Goal: Transaction & Acquisition: Purchase product/service

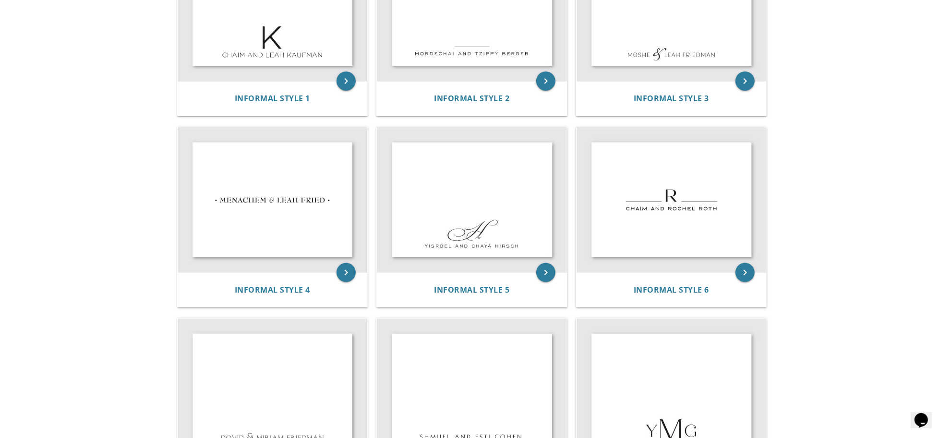
scroll to position [276, 0]
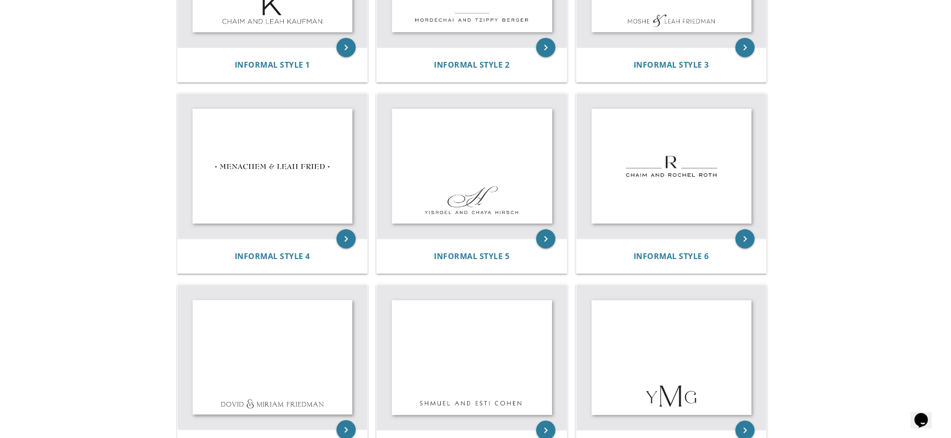
scroll to position [303, 0]
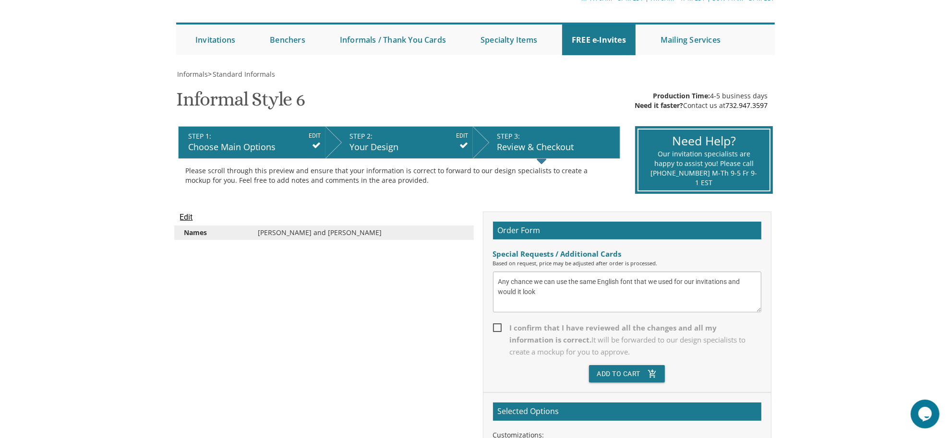
click at [553, 291] on textarea "Any chance we can use the same English font that we used for our invitations an…" at bounding box center [627, 292] width 268 height 41
drag, startPoint x: 612, startPoint y: 291, endPoint x: 690, endPoint y: 277, distance: 78.6
click at [690, 277] on textarea "Any chance we can use the same English font that we used for our invitations an…" at bounding box center [627, 292] width 268 height 41
click at [690, 279] on textarea "Any chance we can use the same English font that we used for our invitations an…" at bounding box center [627, 292] width 268 height 41
drag, startPoint x: 727, startPoint y: 278, endPoint x: 751, endPoint y: 293, distance: 28.2
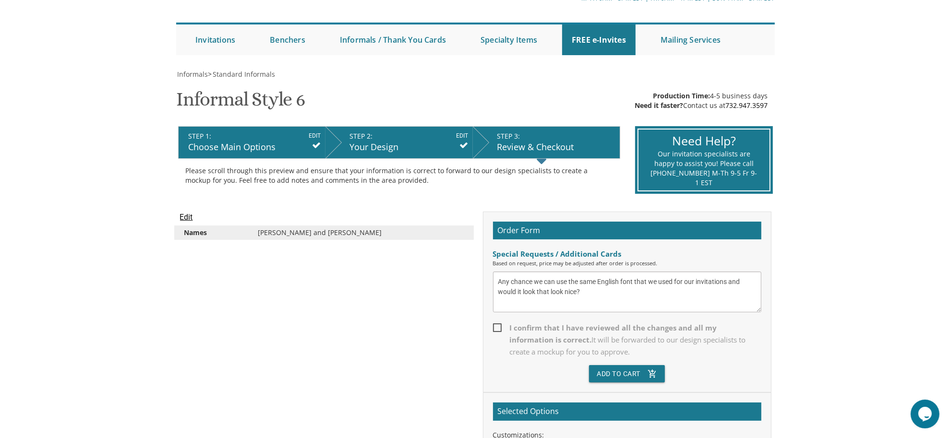
click at [751, 293] on textarea "Any chance we can use the same English font that we used for our invitations an…" at bounding box center [627, 292] width 268 height 41
type textarea "Any chance we can use the same English font that we used for our invitations?"
click at [517, 329] on span "I confirm that I have reviewed all the changes and all my information is correc…" at bounding box center [627, 340] width 268 height 36
click at [499, 329] on input "I confirm that I have reviewed all the changes and all my information is correc…" at bounding box center [496, 327] width 6 height 6
checkbox input "true"
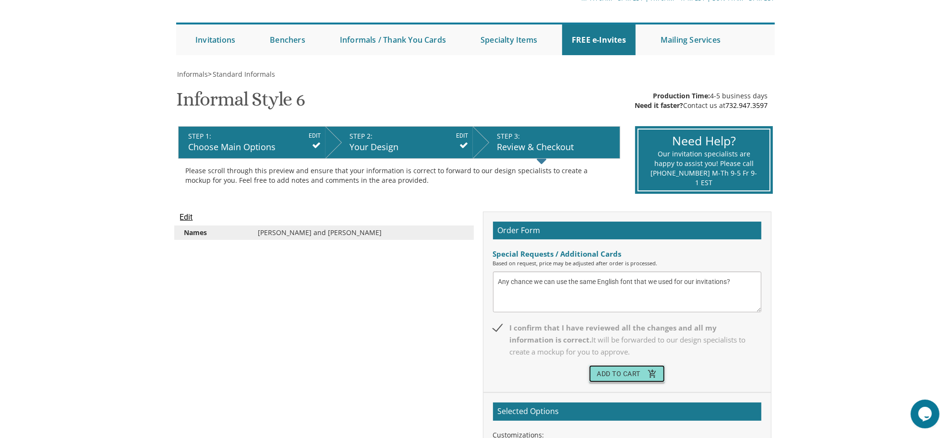
click at [642, 373] on button "Add To Cart add_shopping_cart" at bounding box center [627, 373] width 76 height 17
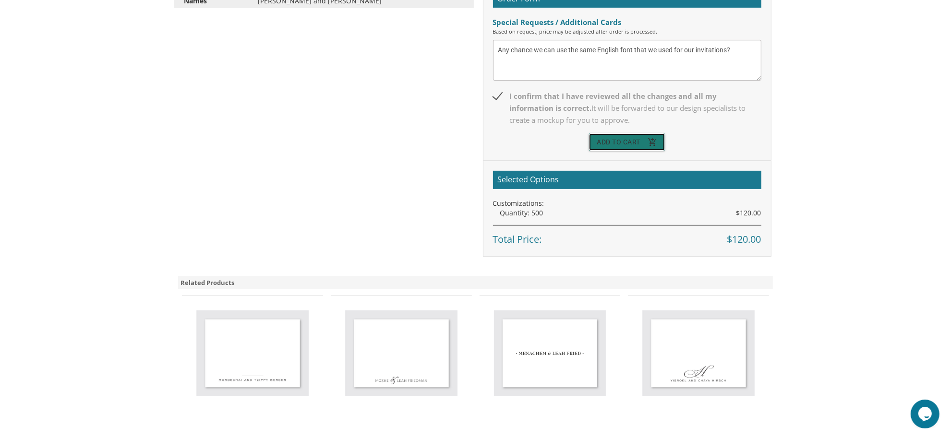
scroll to position [316, 0]
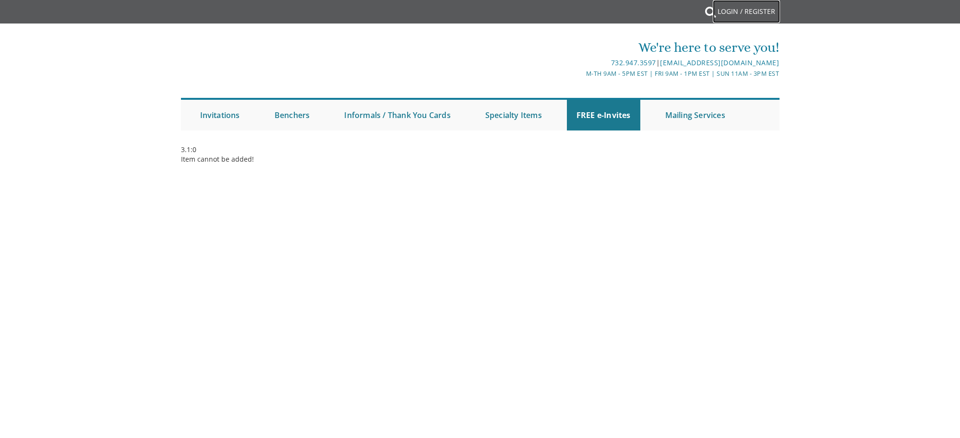
click at [728, 8] on link "Login / Register" at bounding box center [746, 11] width 67 height 23
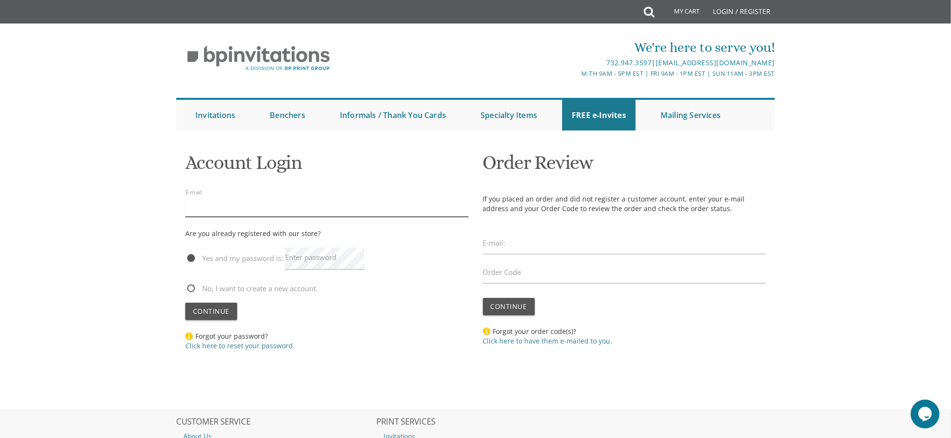
click at [382, 207] on input "email" at bounding box center [326, 206] width 283 height 22
click at [296, 214] on input "email" at bounding box center [326, 206] width 283 height 22
type input "[EMAIL_ADDRESS][DOMAIN_NAME]"
click at [185, 303] on button "Continue" at bounding box center [211, 311] width 52 height 17
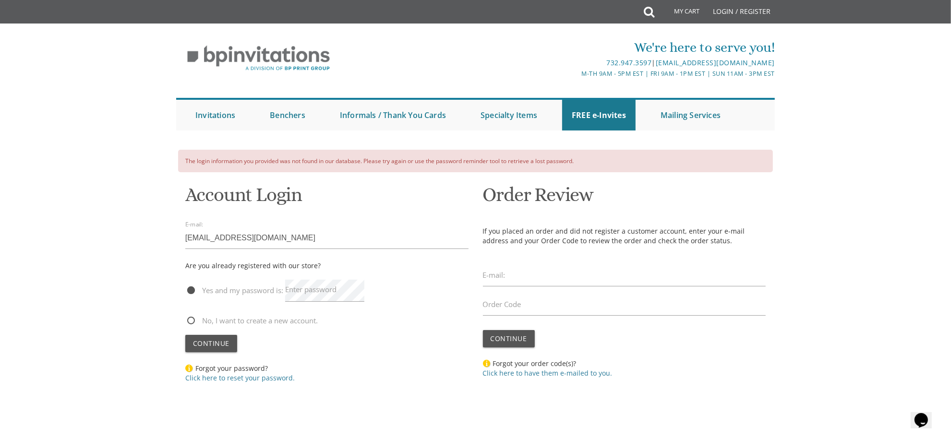
click at [311, 294] on label "Enter password" at bounding box center [310, 290] width 51 height 10
click at [185, 335] on button "Continue" at bounding box center [211, 343] width 52 height 17
click at [232, 380] on link "Click here to reset your password." at bounding box center [239, 378] width 109 height 9
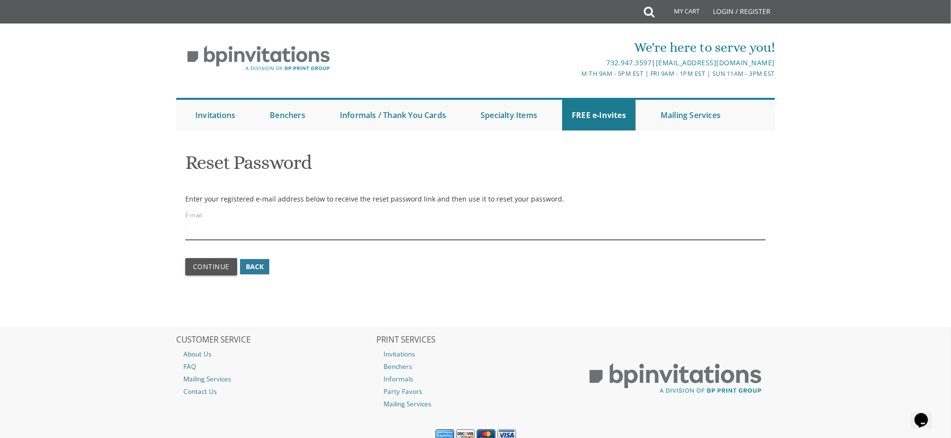
click at [215, 227] on input "email" at bounding box center [475, 229] width 581 height 22
type input "[EMAIL_ADDRESS][DOMAIN_NAME]"
click at [214, 265] on span "Continue" at bounding box center [211, 266] width 36 height 9
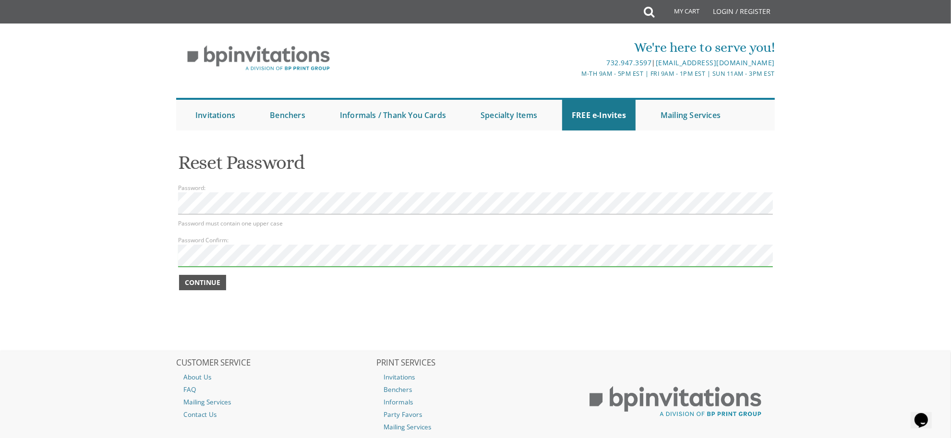
click at [201, 282] on span "Continue" at bounding box center [203, 283] width 36 height 10
click at [188, 282] on span "Continue" at bounding box center [203, 283] width 36 height 10
click at [191, 287] on span "Continue" at bounding box center [203, 283] width 36 height 10
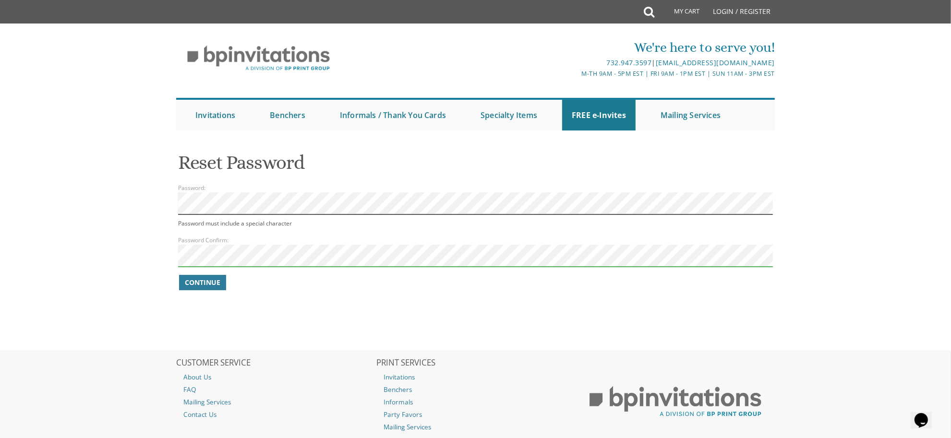
click at [132, 217] on body "My Cart 0 Total: $ 0.00 $ 0.00 View Cart 0 Item(s) Submit My Cart 0 Total: $ 0.…" at bounding box center [475, 250] width 951 height 500
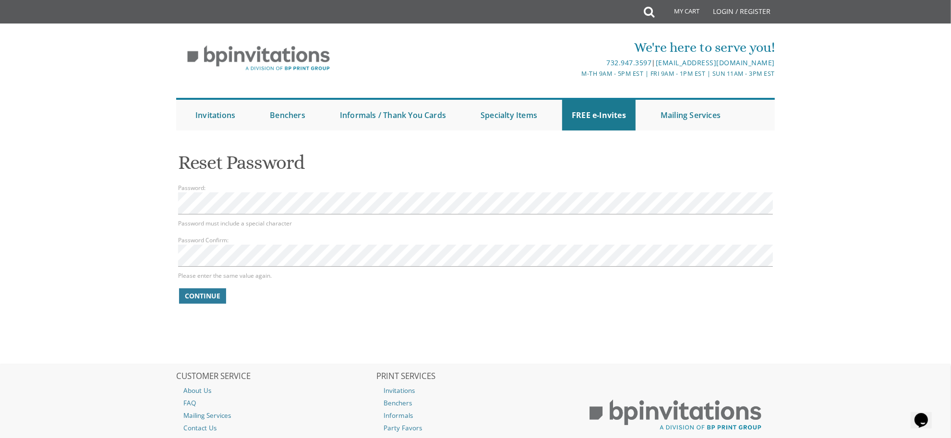
click at [138, 218] on body "My Cart 0 Total: $ 0.00 $ 0.00 View Cart 0 Item(s) Submit My Cart 0 Total: $ 0.…" at bounding box center [475, 257] width 951 height 514
click at [720, 8] on link "Login / Register" at bounding box center [742, 11] width 67 height 23
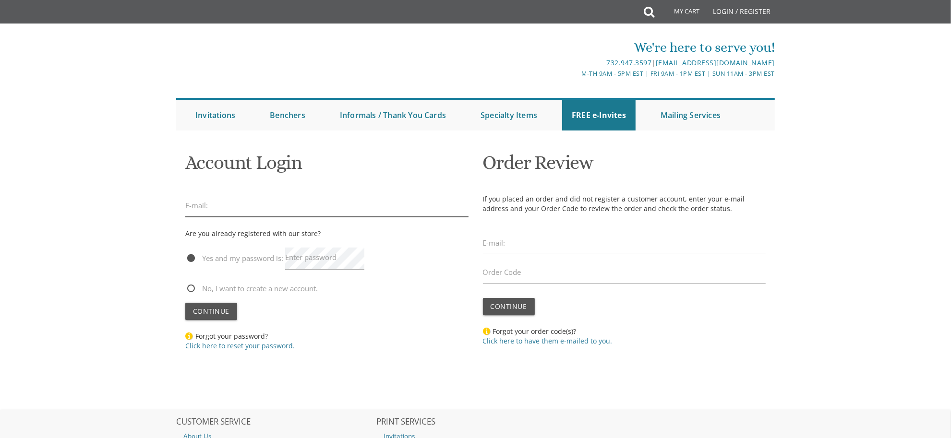
click at [287, 215] on input "email" at bounding box center [326, 206] width 283 height 22
click at [287, 207] on input "email" at bounding box center [326, 206] width 283 height 22
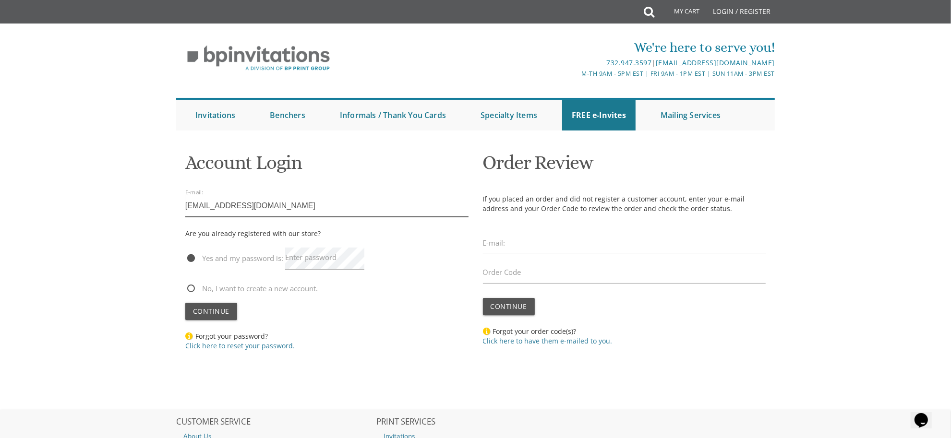
type input "chanidresdner@gmail.com"
click at [316, 259] on label "Enter password" at bounding box center [310, 258] width 51 height 10
click at [185, 303] on button "Continue" at bounding box center [211, 311] width 52 height 17
click at [221, 303] on button "Continue" at bounding box center [211, 311] width 52 height 17
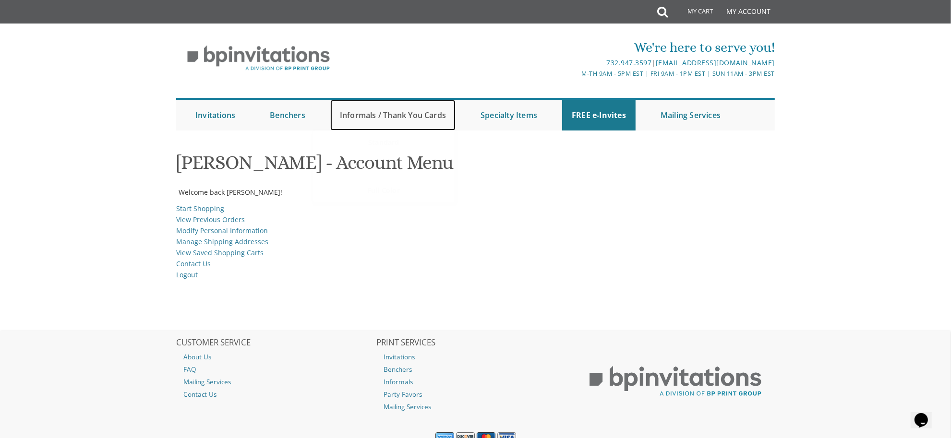
click at [383, 114] on link "Informals / Thank You Cards" at bounding box center [392, 115] width 125 height 31
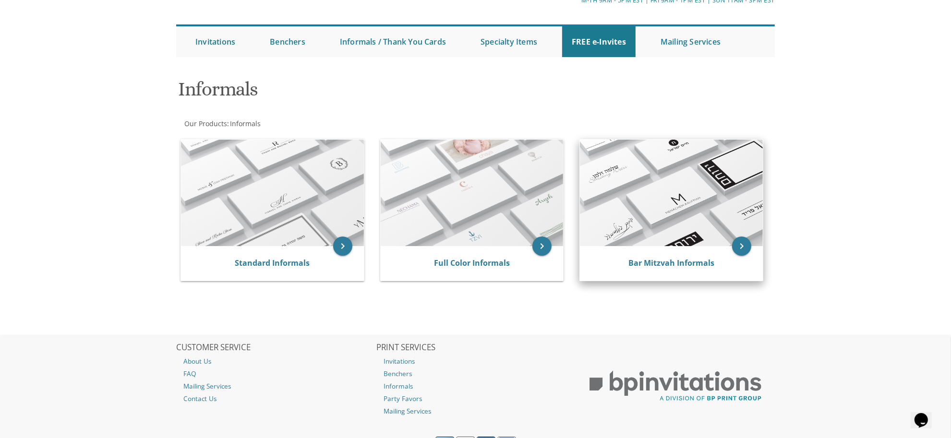
scroll to position [71, 0]
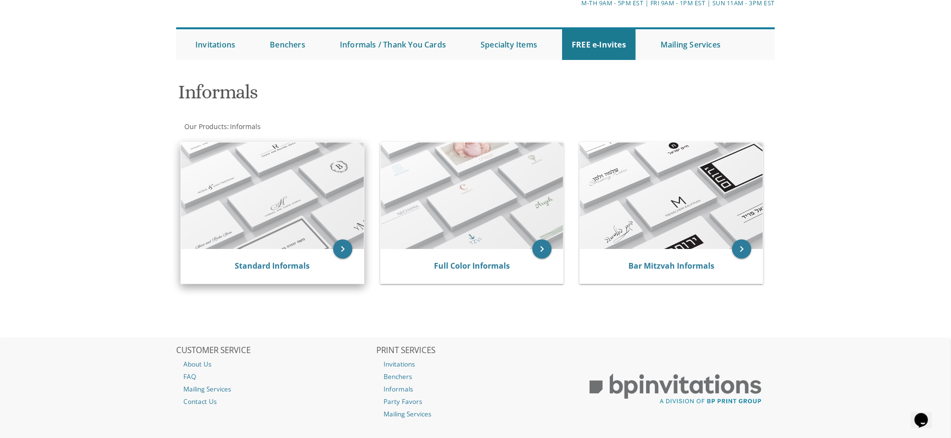
click at [282, 274] on div "Standard Informals" at bounding box center [272, 266] width 183 height 35
click at [280, 266] on link "Standard Informals" at bounding box center [272, 266] width 75 height 11
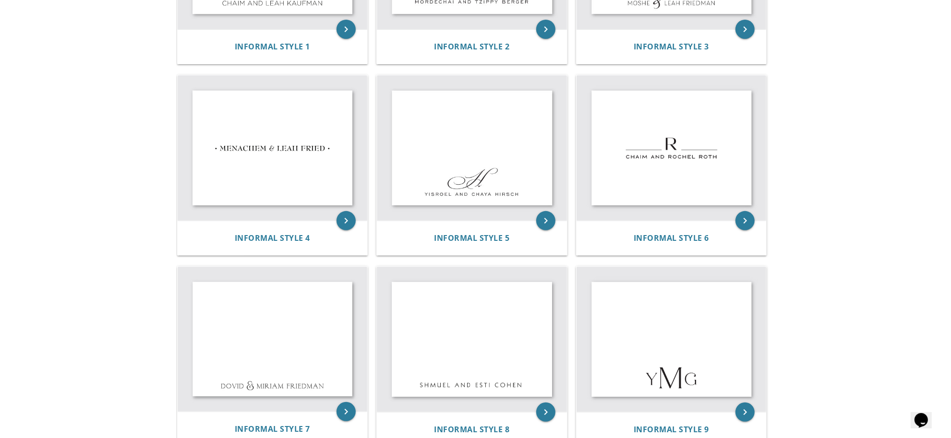
scroll to position [325, 0]
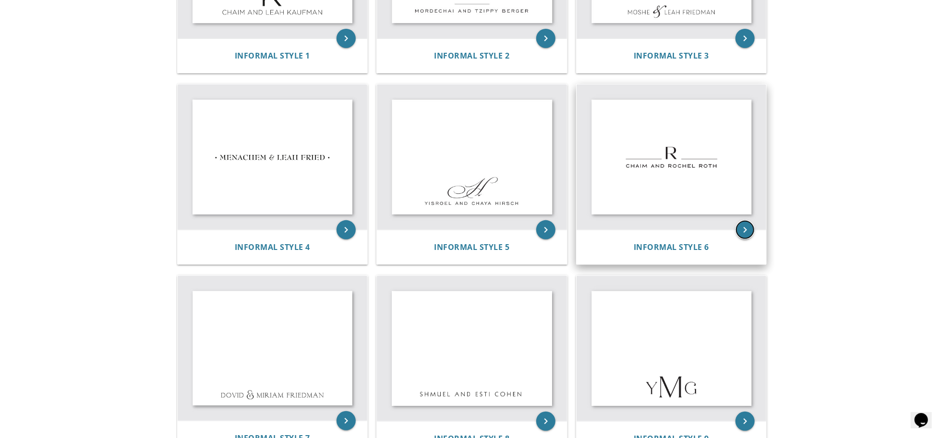
click at [740, 224] on icon "keyboard_arrow_right" at bounding box center [745, 229] width 19 height 19
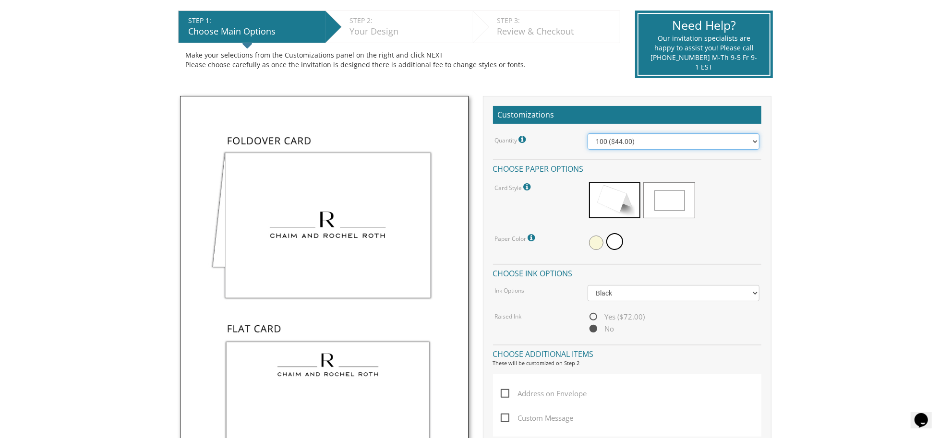
click at [682, 149] on select "100 ($44.00) 200 ($63.00) 300 ($82.00) 400 ($101.00) 500 ($120.00) 600 ($139.00…" at bounding box center [674, 141] width 172 height 16
select select "500"
click at [588, 133] on select "100 ($44.00) 200 ($63.00) 300 ($82.00) 400 ($101.00) 500 ($120.00) 600 ($139.00…" at bounding box center [674, 141] width 172 height 16
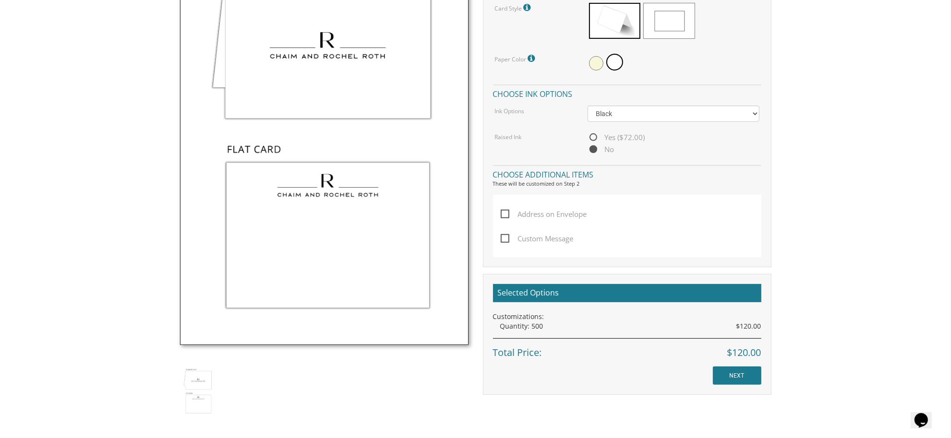
scroll to position [404, 0]
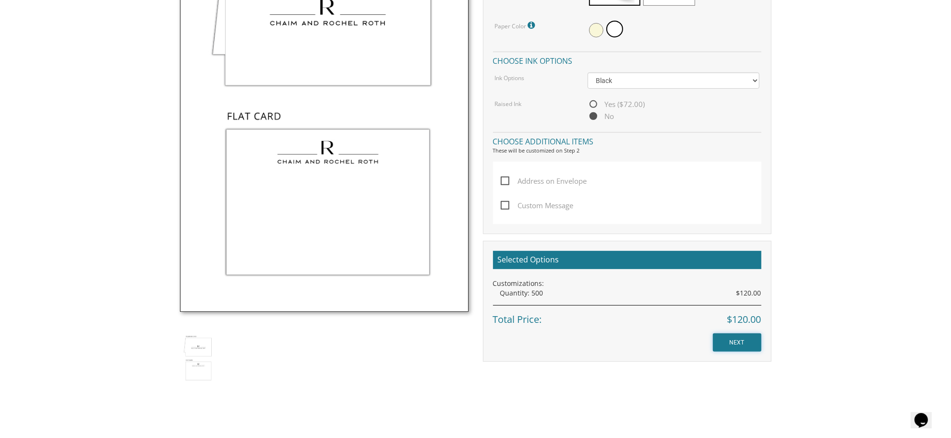
click at [742, 339] on input "NEXT" at bounding box center [737, 343] width 48 height 18
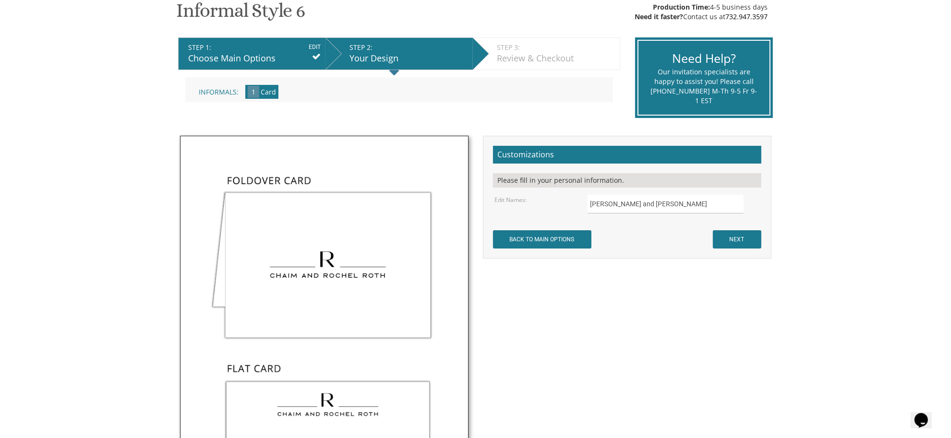
click at [662, 215] on form "Customizations Please fill in your personal information. Edit Names: Chaim and …" at bounding box center [627, 197] width 268 height 103
click at [572, 238] on input "BACK TO MAIN OPTIONS" at bounding box center [542, 239] width 98 height 18
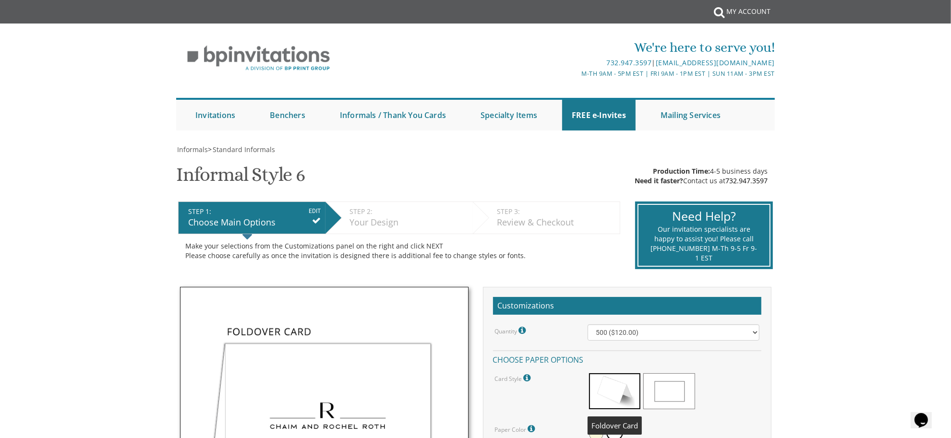
click at [615, 385] on span at bounding box center [614, 392] width 51 height 36
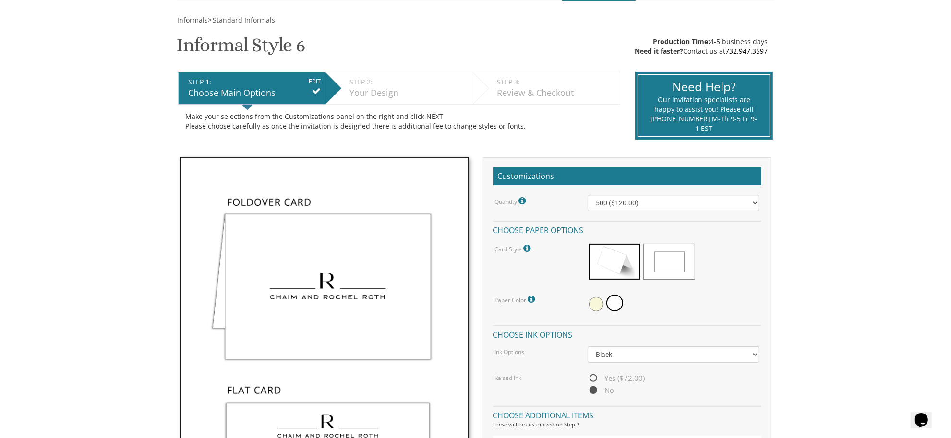
scroll to position [157, 0]
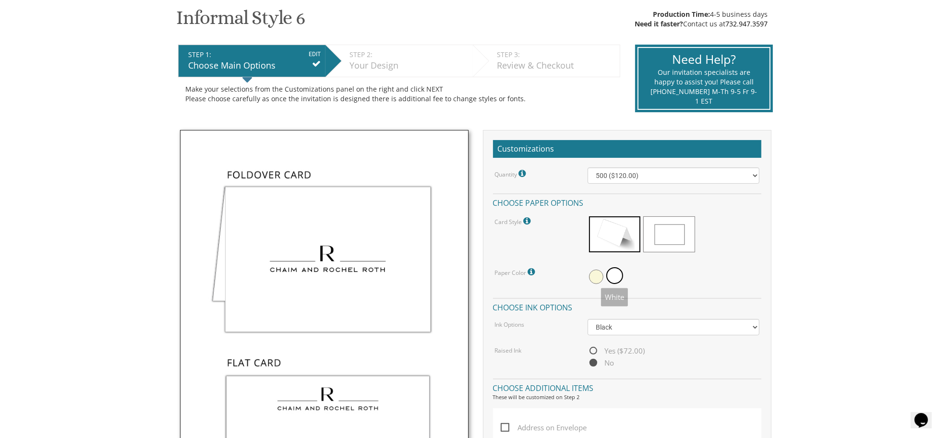
click at [619, 275] on span at bounding box center [614, 275] width 17 height 17
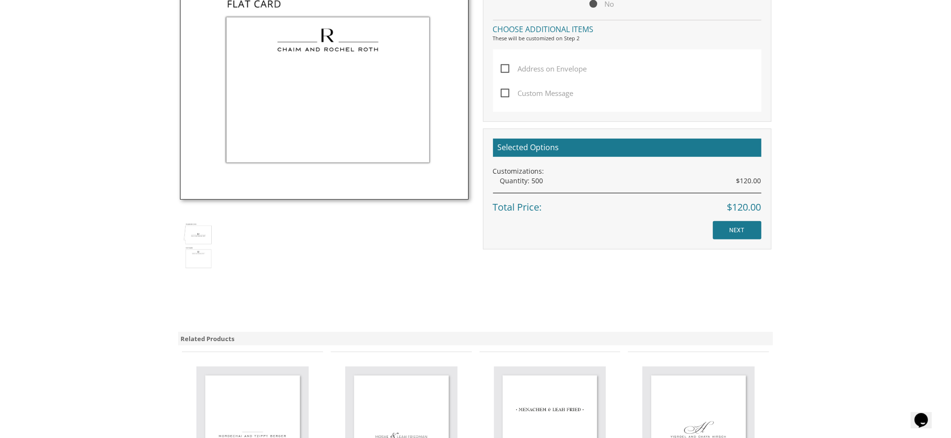
scroll to position [521, 0]
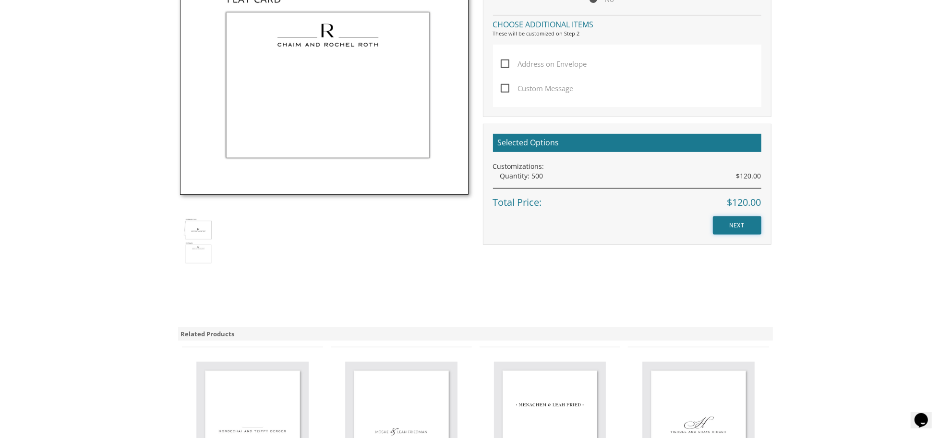
click at [732, 231] on input "NEXT" at bounding box center [737, 226] width 48 height 18
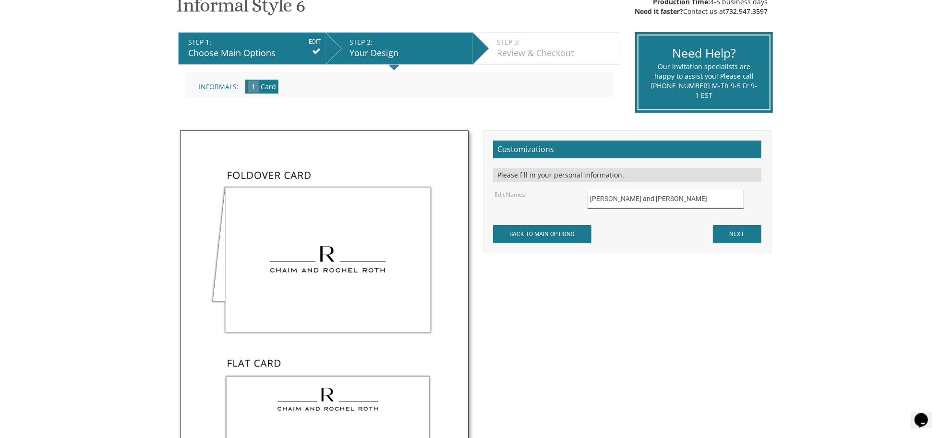
click at [656, 196] on input "[PERSON_NAME] and [PERSON_NAME]" at bounding box center [666, 199] width 156 height 19
click at [656, 196] on input "M" at bounding box center [666, 199] width 156 height 19
type input "[PERSON_NAME] and [PERSON_NAME]"
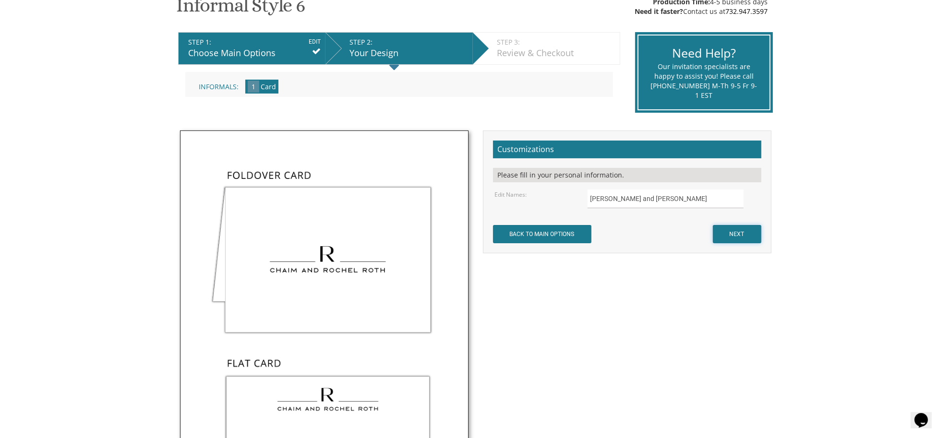
click at [731, 226] on input "NEXT" at bounding box center [737, 234] width 48 height 18
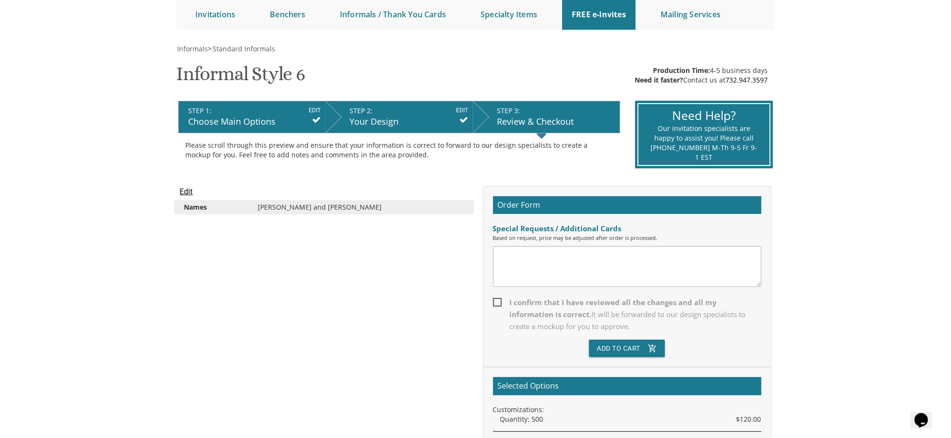
click at [522, 256] on textarea at bounding box center [627, 266] width 268 height 41
click at [550, 266] on textarea "Can we use the same English font that we used for our wedding invitation? Would…" at bounding box center [627, 266] width 268 height 41
type textarea "Can we use the same English font that we used for our wedding invitation? Would…"
click at [496, 297] on span "I confirm that I have reviewed all the changes and all my information is correc…" at bounding box center [627, 315] width 268 height 36
click at [496, 299] on input "I confirm that I have reviewed all the changes and all my information is correc…" at bounding box center [496, 302] width 6 height 6
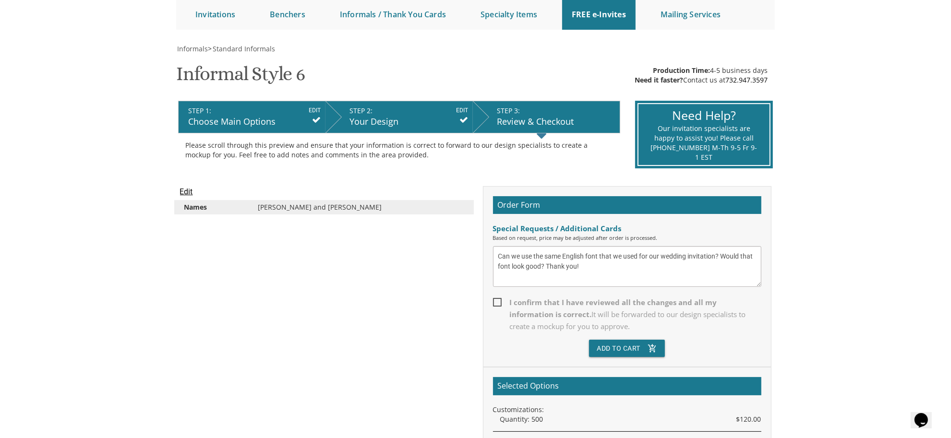
checkbox input "true"
click at [618, 351] on button "Add To Cart add_shopping_cart" at bounding box center [627, 348] width 76 height 17
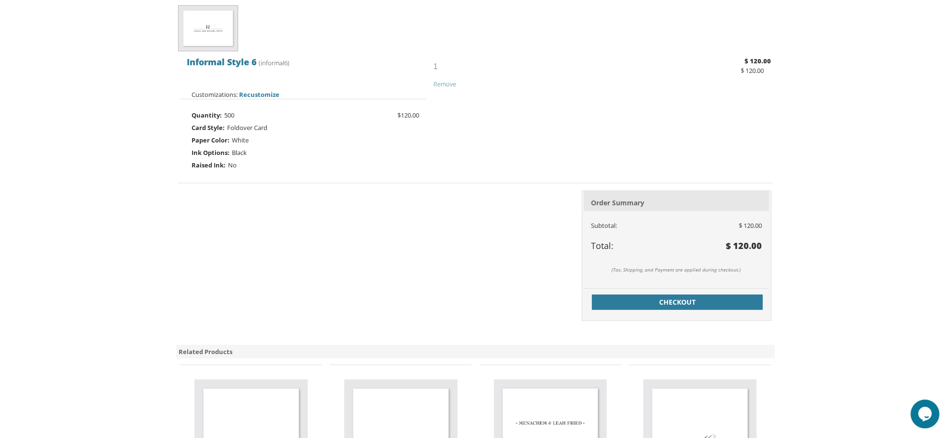
scroll to position [257, 0]
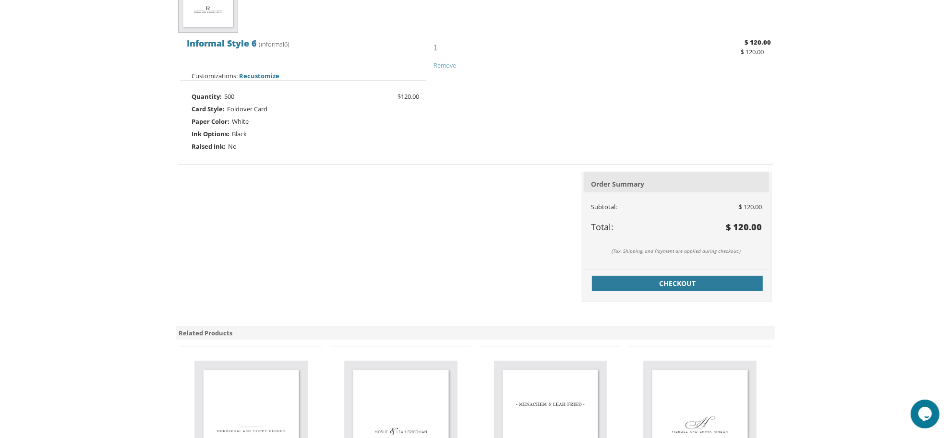
click at [737, 275] on div "Checkout" at bounding box center [676, 283] width 185 height 17
click at [706, 284] on span "Checkout" at bounding box center [677, 284] width 159 height 10
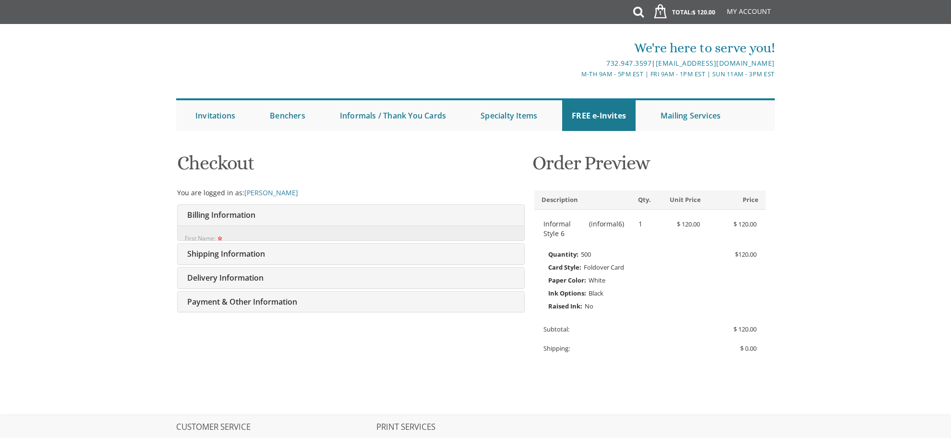
select select "MD"
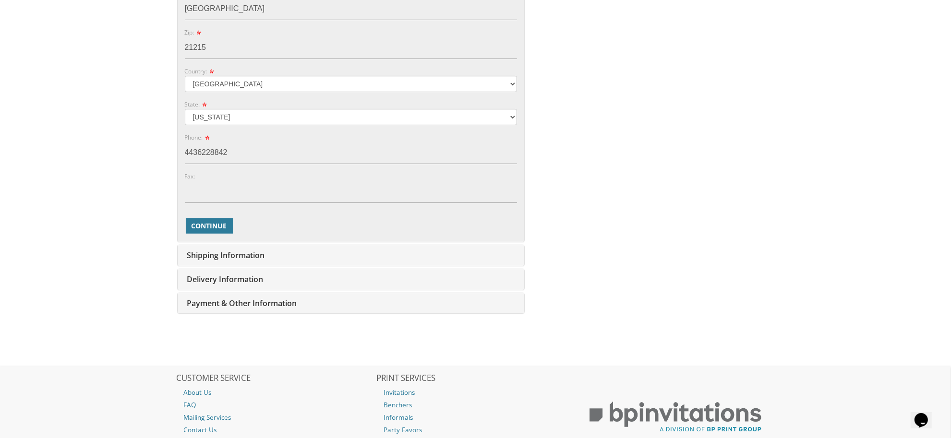
scroll to position [447, 0]
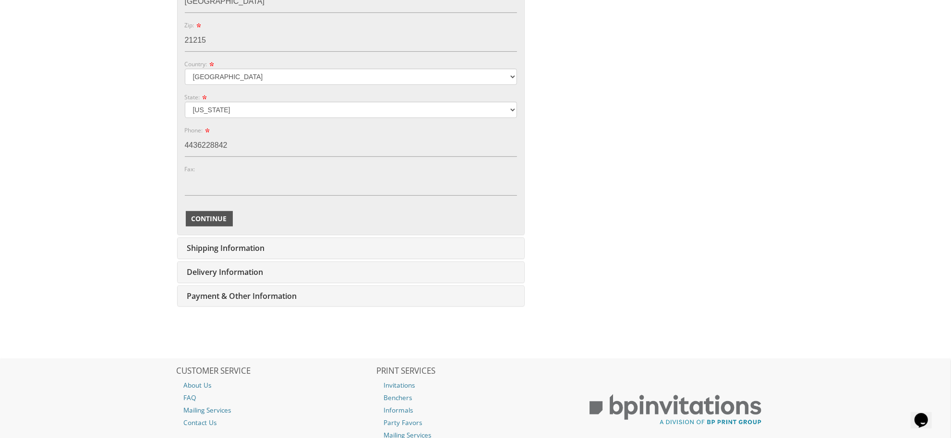
click at [209, 220] on span "Continue" at bounding box center [210, 219] width 36 height 10
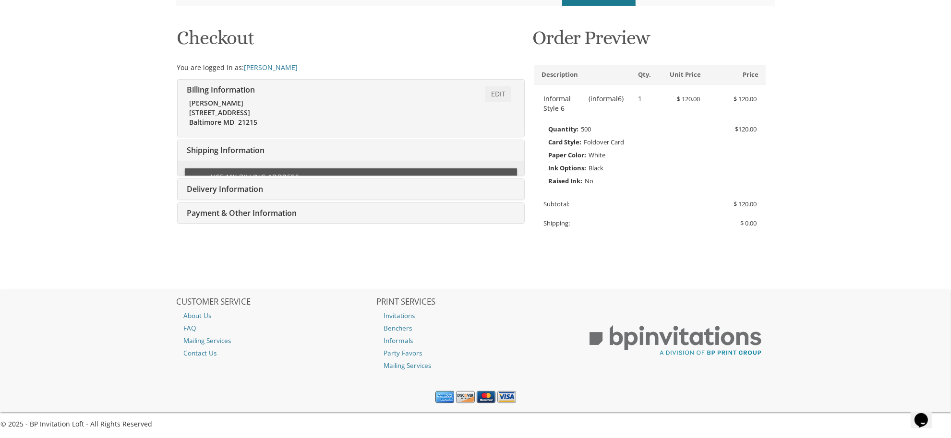
type input "chanidresdner@gmail.com"
type input "6206 Cross Country Blvd"
type input "Baltimore"
type input "21215"
select select "US"
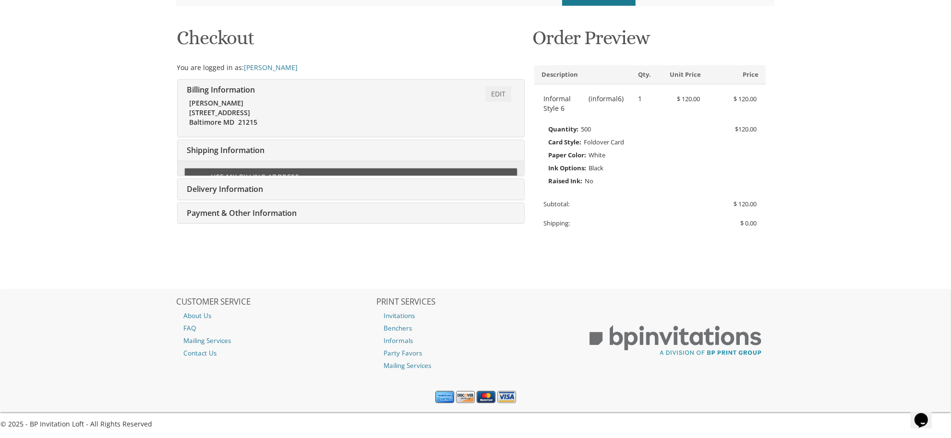
type input "4436228842"
select select "MD"
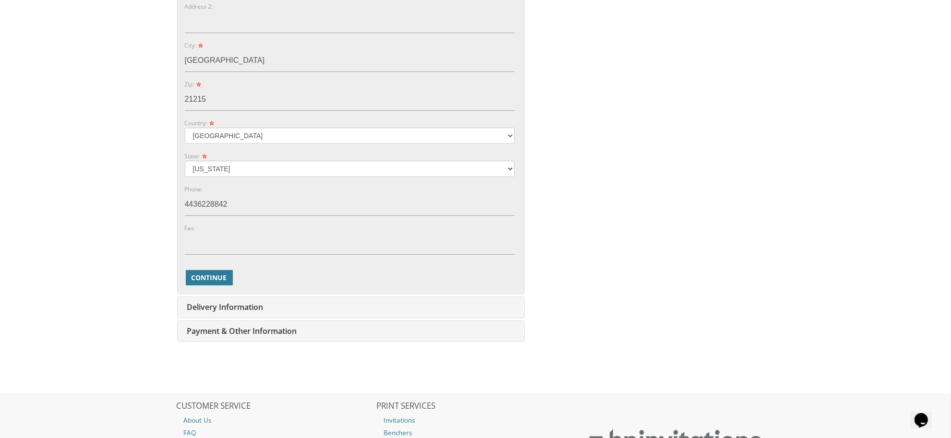
scroll to position [482, 0]
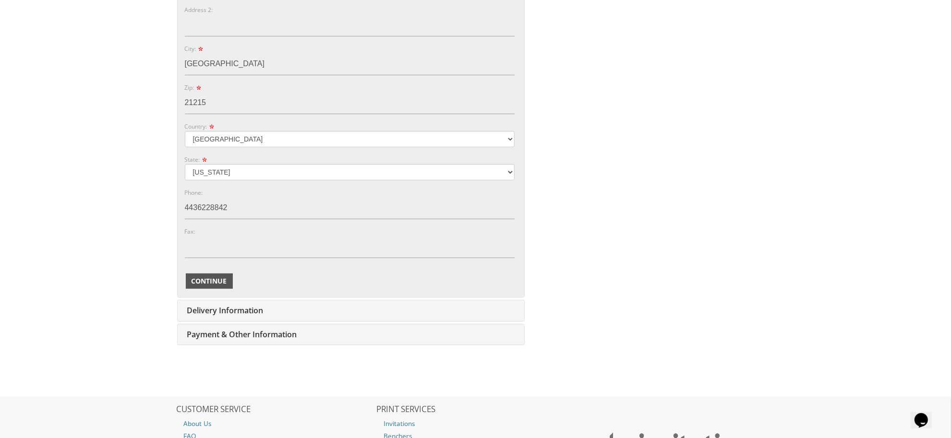
click at [211, 286] on span "Continue" at bounding box center [210, 282] width 36 height 10
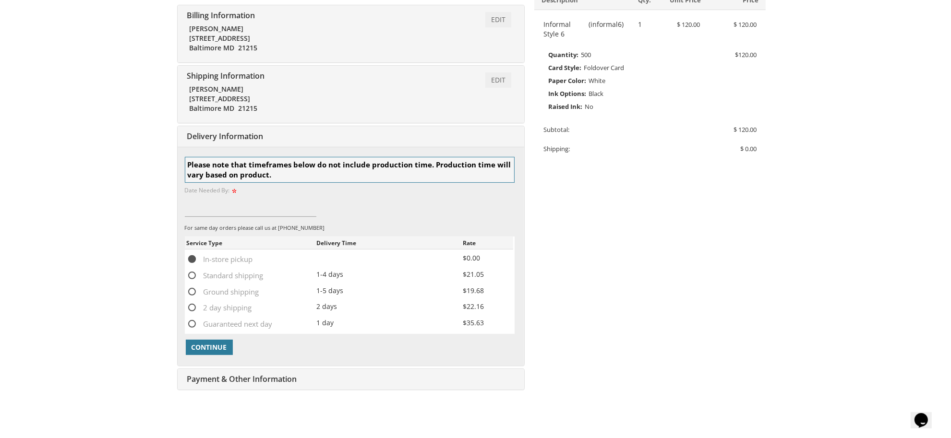
scroll to position [198, 0]
click at [263, 210] on input at bounding box center [251, 207] width 132 height 22
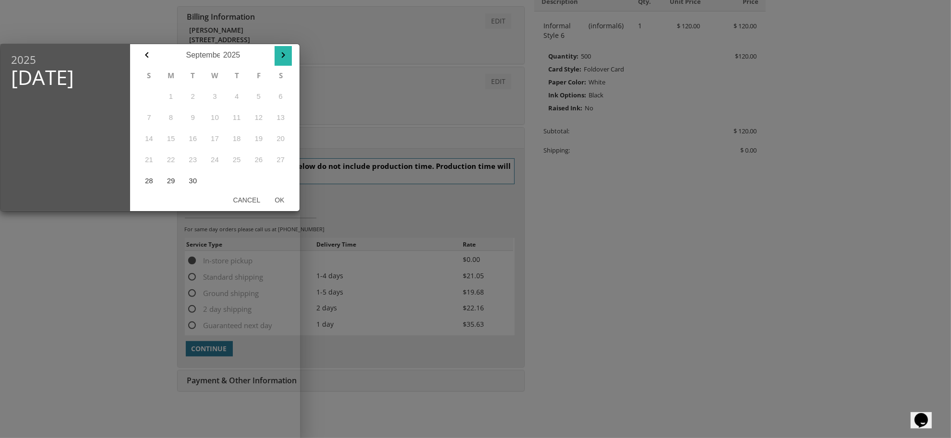
click at [287, 49] on icon "button" at bounding box center [284, 55] width 12 height 12
click at [150, 54] on icon "button" at bounding box center [147, 55] width 12 height 12
click at [412, 102] on div at bounding box center [475, 165] width 951 height 548
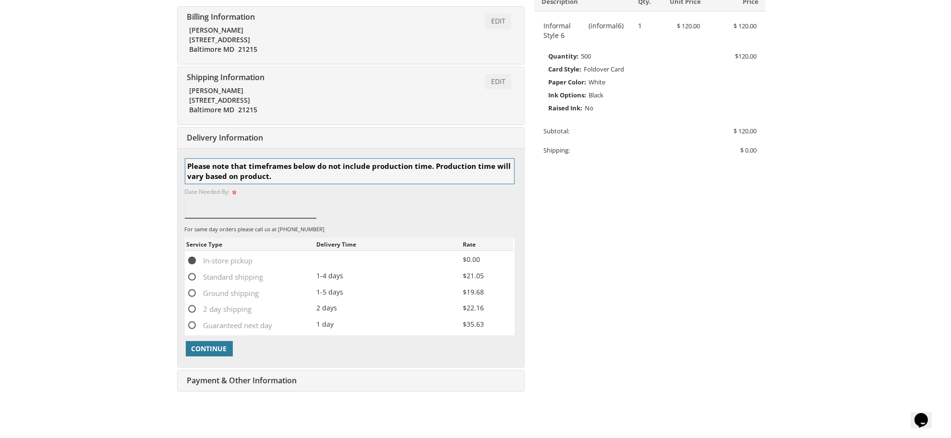
click at [273, 218] on input at bounding box center [251, 207] width 132 height 22
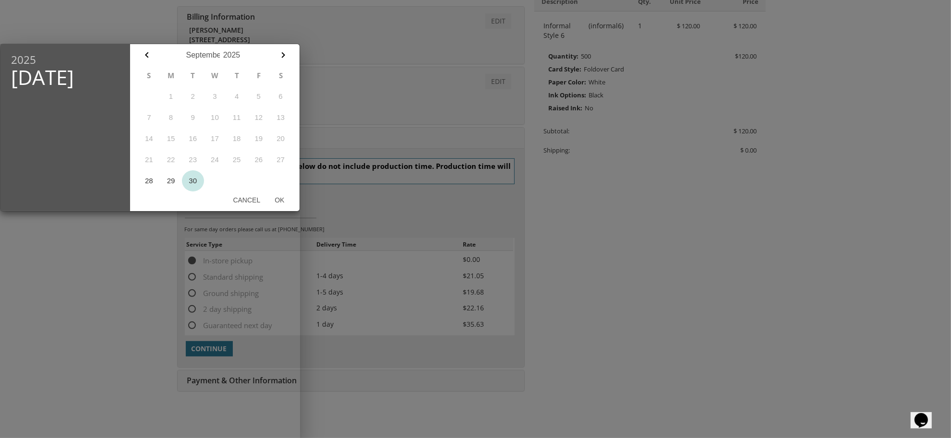
click at [193, 181] on button "30" at bounding box center [193, 180] width 22 height 21
click at [281, 195] on button "Ok" at bounding box center [279, 200] width 24 height 17
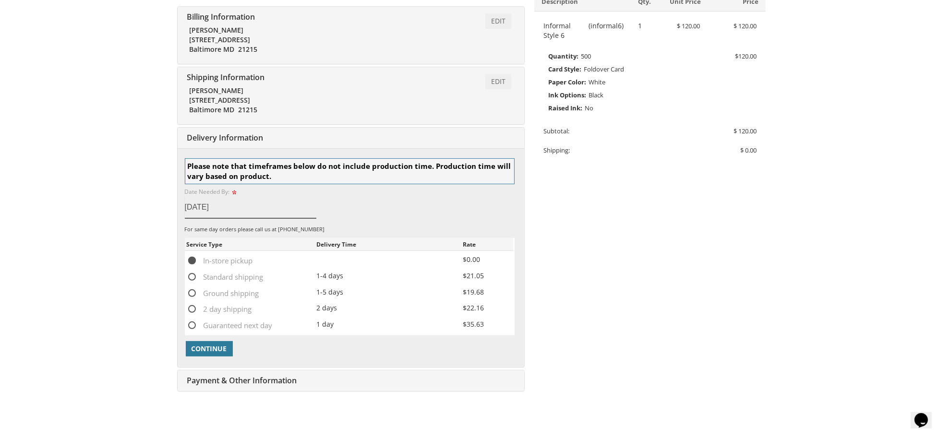
click at [260, 214] on input "Sep 30, 2025" at bounding box center [251, 207] width 132 height 22
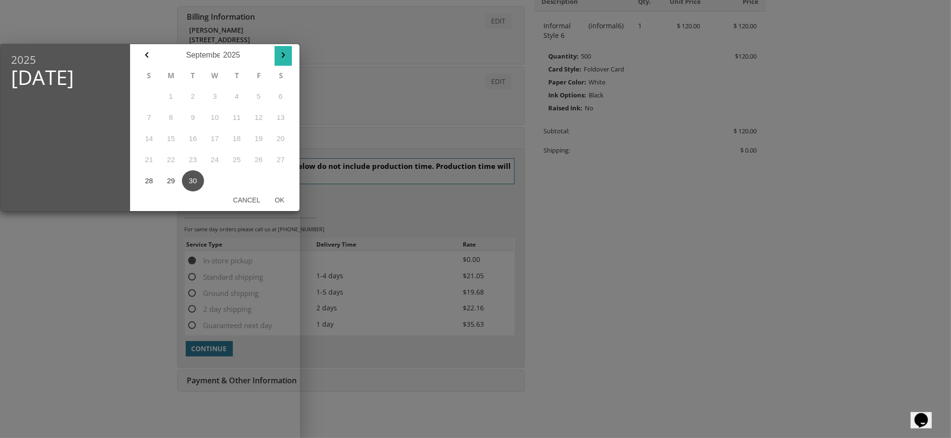
click at [279, 58] on icon "button" at bounding box center [284, 55] width 12 height 12
click at [255, 97] on button "3" at bounding box center [259, 96] width 22 height 21
click at [332, 55] on div at bounding box center [475, 165] width 951 height 548
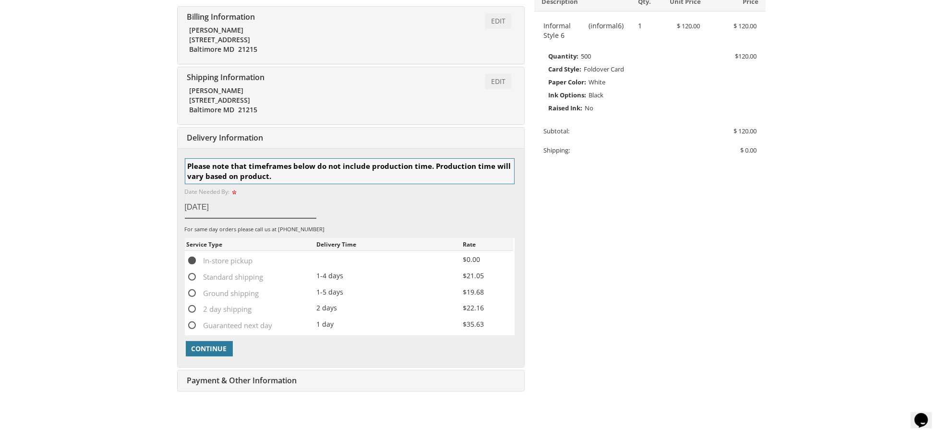
click at [209, 216] on input "Sep 30, 2025" at bounding box center [251, 207] width 132 height 22
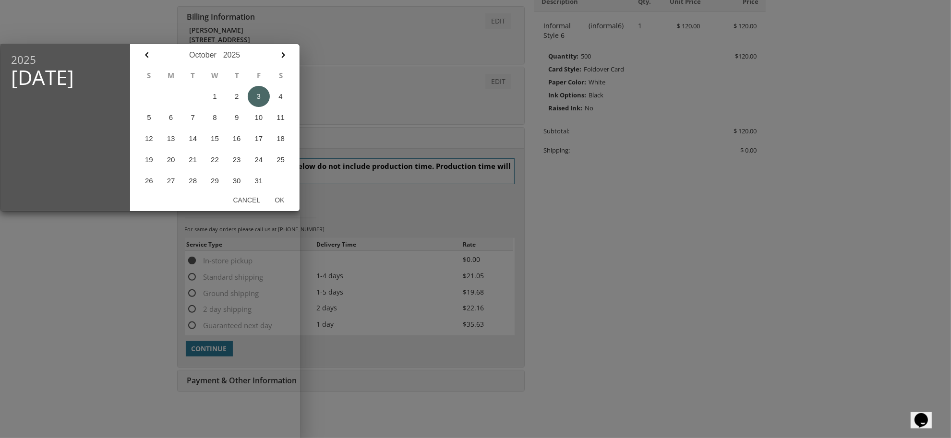
click at [262, 98] on button "3" at bounding box center [259, 96] width 22 height 21
click at [150, 114] on button "5" at bounding box center [149, 117] width 22 height 21
click at [282, 198] on button "Ok" at bounding box center [279, 200] width 24 height 17
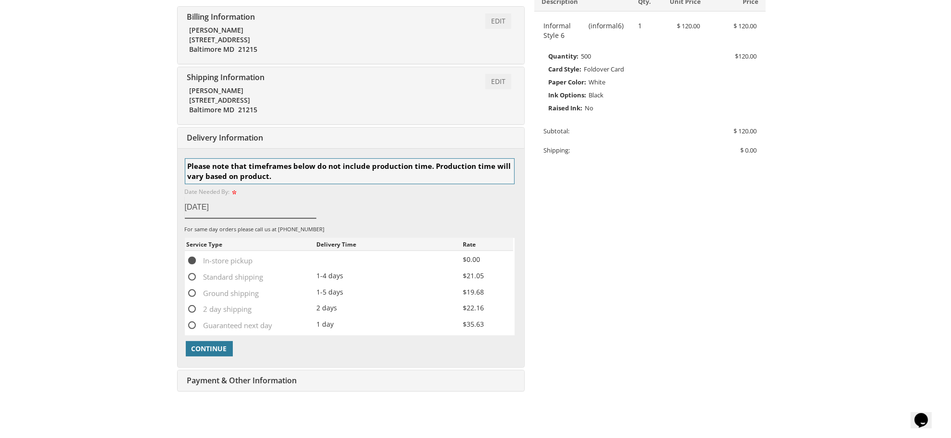
click at [282, 198] on input "Oct 05, 2025" at bounding box center [251, 207] width 132 height 22
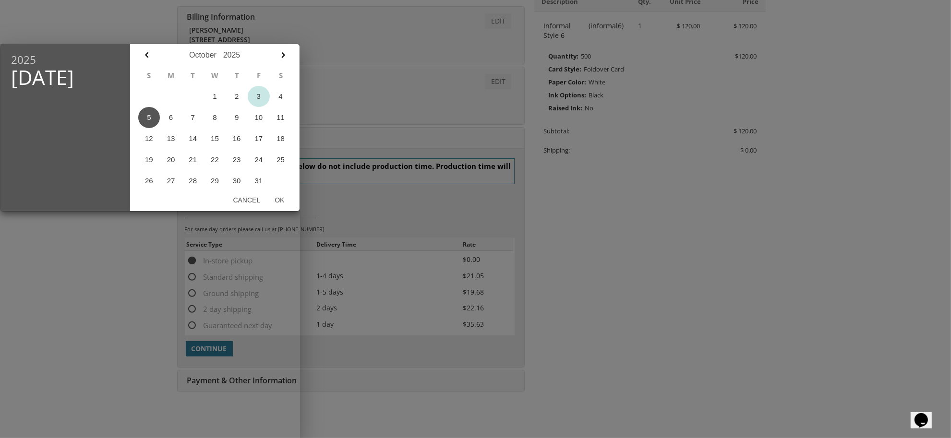
click at [255, 99] on button "3" at bounding box center [259, 96] width 22 height 21
click at [280, 198] on button "Ok" at bounding box center [279, 200] width 24 height 17
type input "Oct 03, 2025"
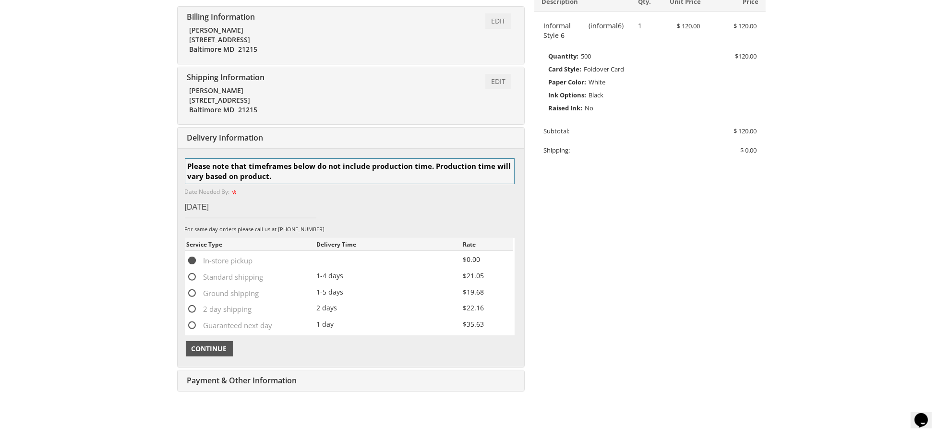
click at [211, 351] on span "Continue" at bounding box center [210, 349] width 36 height 10
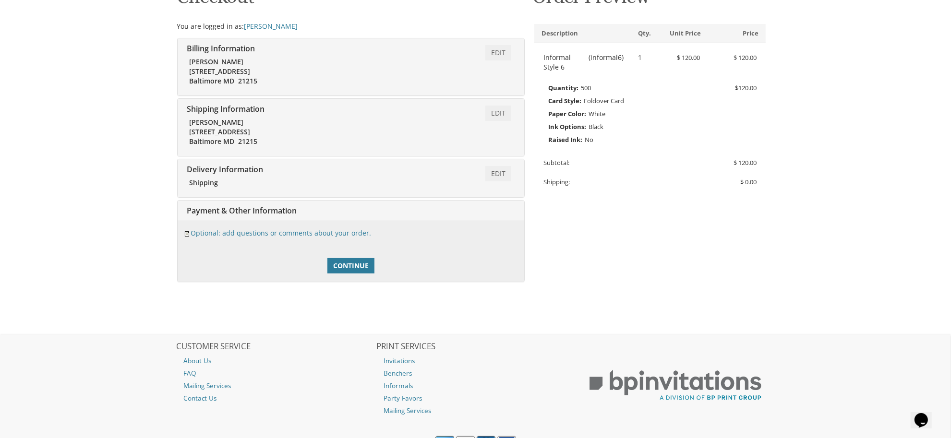
scroll to position [212, 0]
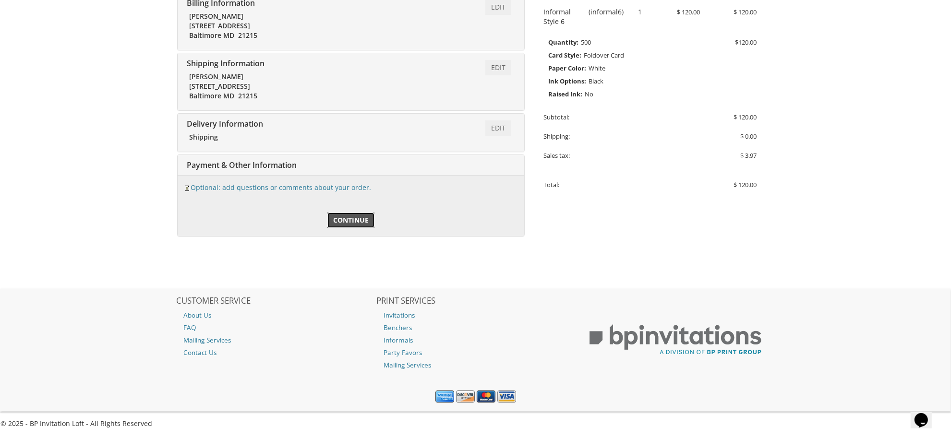
click at [345, 217] on span "Continue" at bounding box center [351, 221] width 36 height 10
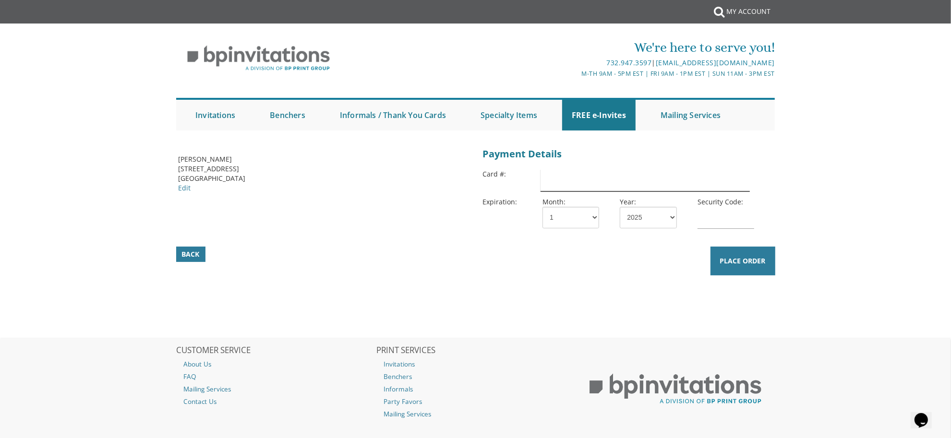
click at [678, 183] on input "text" at bounding box center [645, 180] width 209 height 22
click at [584, 222] on select "1 2 3 4 5 6 7 8 9 10 11 12" at bounding box center [571, 218] width 57 height 22
click at [596, 184] on input "text" at bounding box center [645, 180] width 209 height 22
click at [733, 13] on link "My Account" at bounding box center [749, 11] width 54 height 23
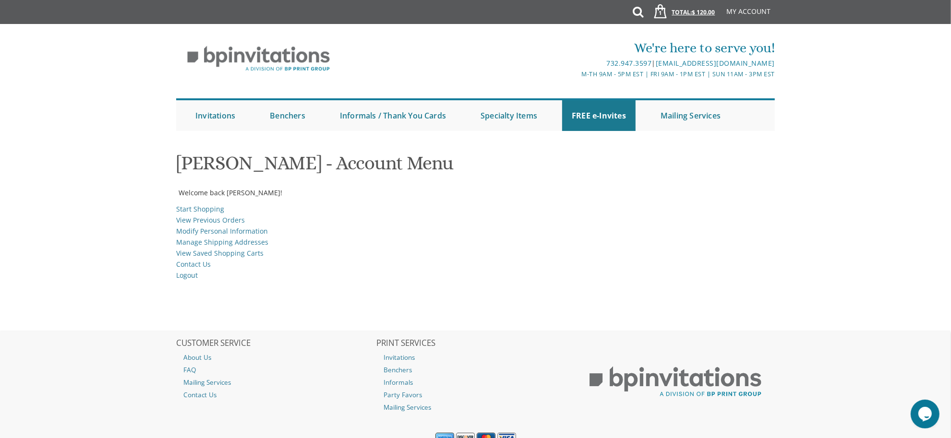
click at [696, 14] on span "$ 120.00" at bounding box center [703, 12] width 23 height 8
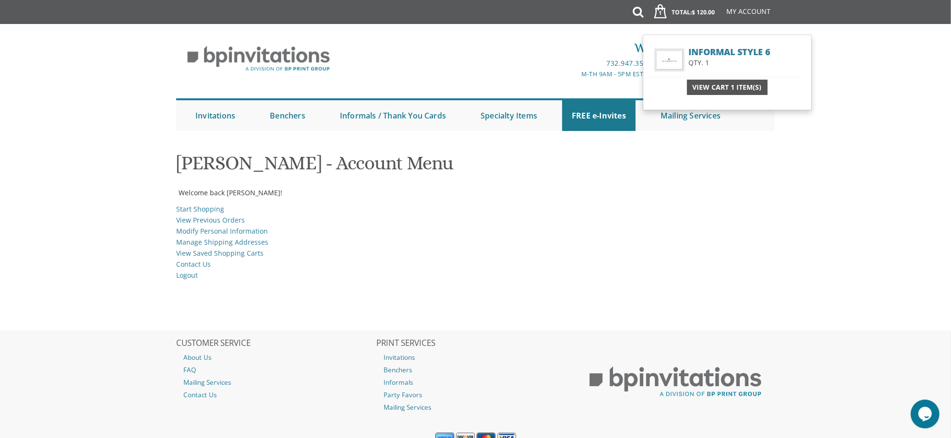
click at [714, 87] on span "View Cart 1 Item(s)" at bounding box center [727, 88] width 69 height 10
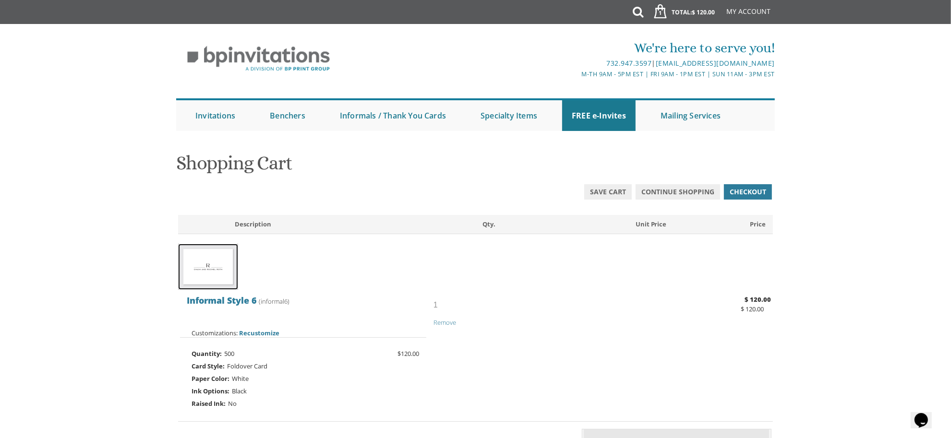
click at [228, 258] on img at bounding box center [208, 267] width 60 height 46
click at [219, 273] on img at bounding box center [208, 267] width 60 height 46
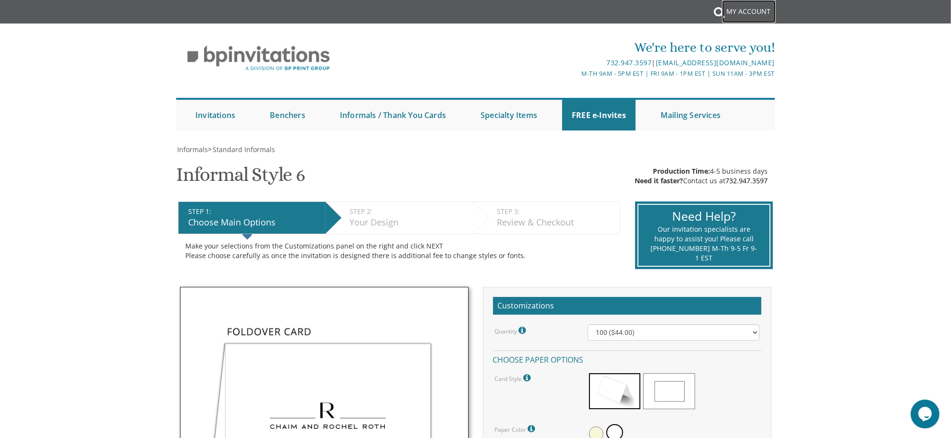
click at [744, 18] on link "My Account" at bounding box center [749, 11] width 54 height 23
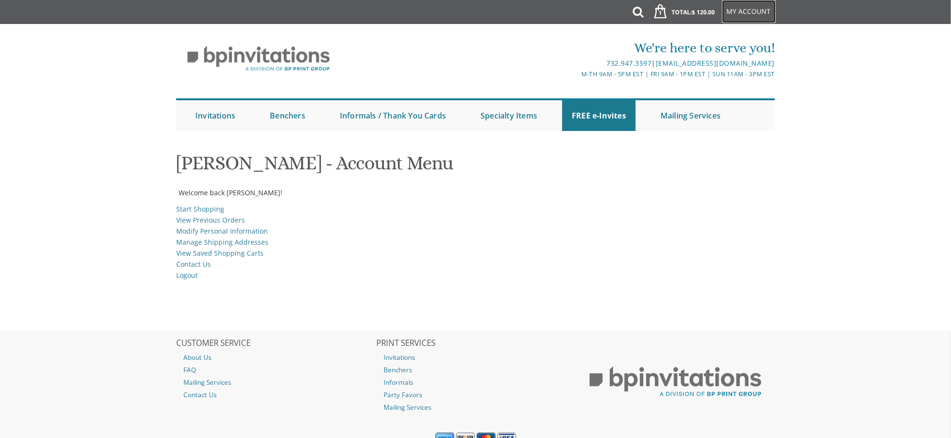
click at [736, 15] on link "My Account" at bounding box center [749, 11] width 54 height 23
click at [690, 11] on link "My Cart" at bounding box center [693, 13] width 53 height 24
click at [690, 11] on link "1 Total: $ 120.00 $ 120.00" at bounding box center [681, 17] width 77 height 34
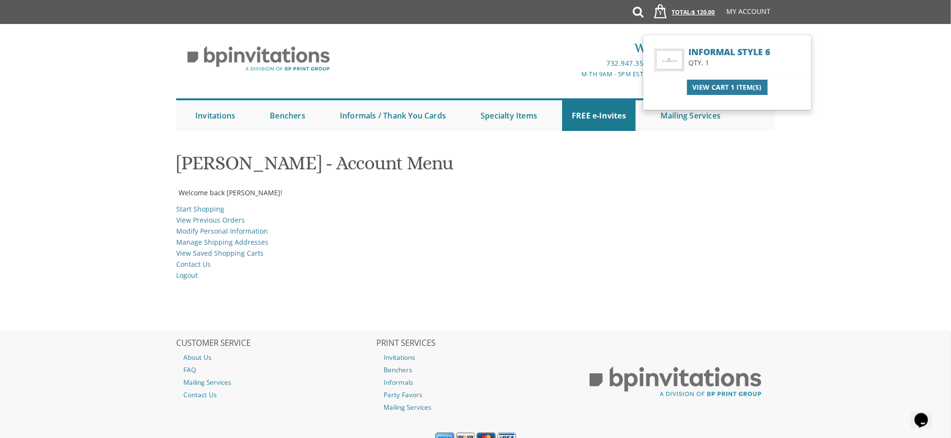
click at [681, 15] on link "1 Total: $ 120.00 $ 120.00" at bounding box center [681, 17] width 77 height 34
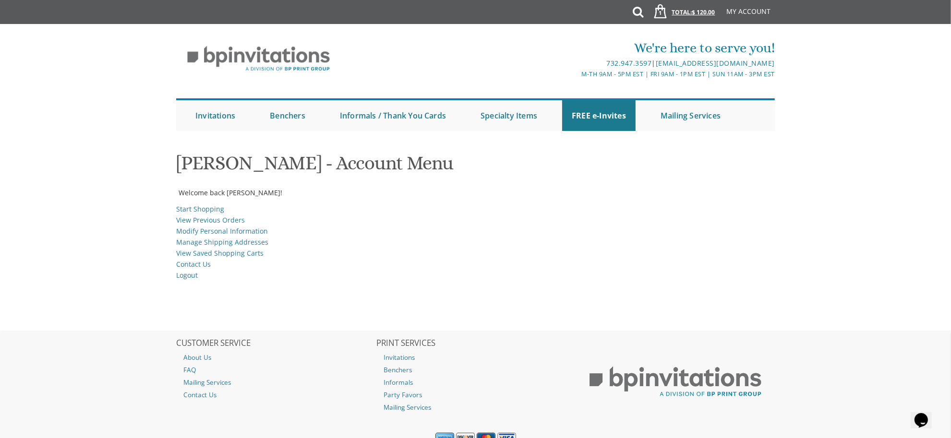
drag, startPoint x: 681, startPoint y: 15, endPoint x: 690, endPoint y: 11, distance: 10.1
click at [690, 11] on link "1 Total: $ 120.00 $ 120.00" at bounding box center [681, 17] width 77 height 34
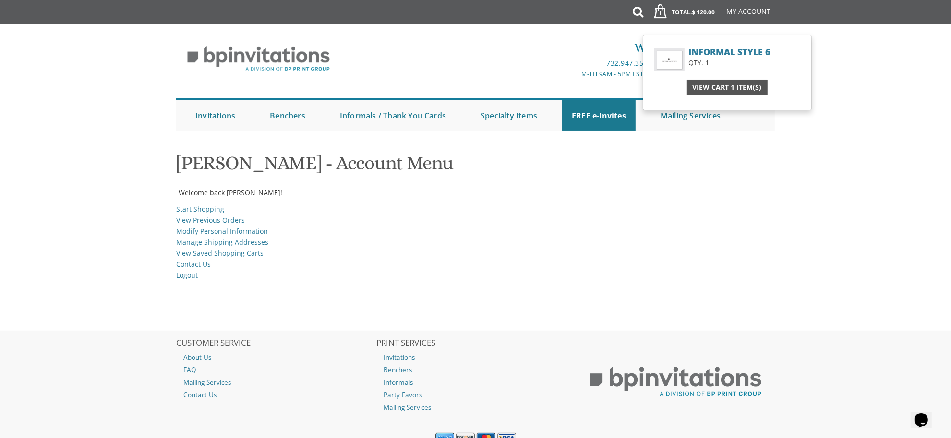
click at [716, 92] on span "View Cart 1 Item(s)" at bounding box center [727, 88] width 69 height 10
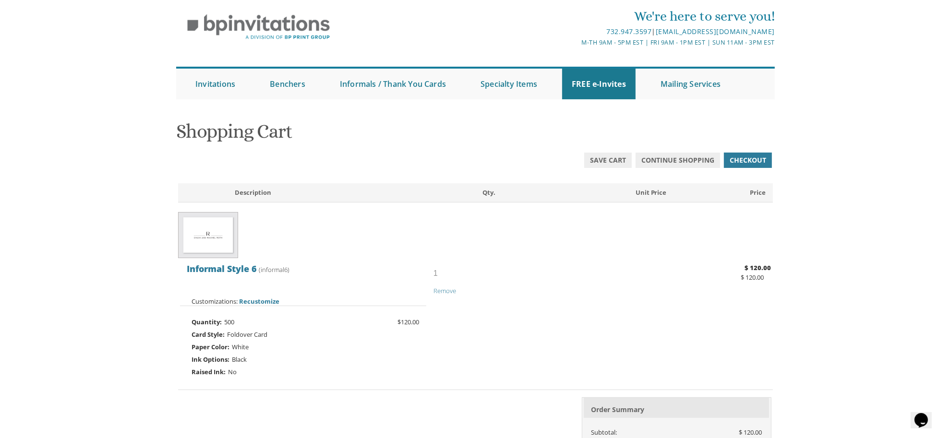
scroll to position [21, 0]
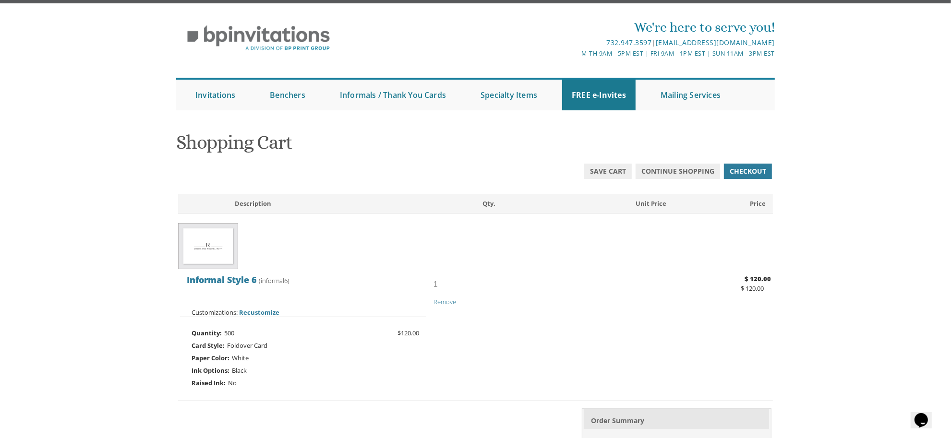
click at [258, 306] on div "Informal Style 6 (informal6) 1 Remove $ 120.00" at bounding box center [476, 291] width 592 height 34
click at [258, 308] on span "Recustomize" at bounding box center [260, 312] width 40 height 9
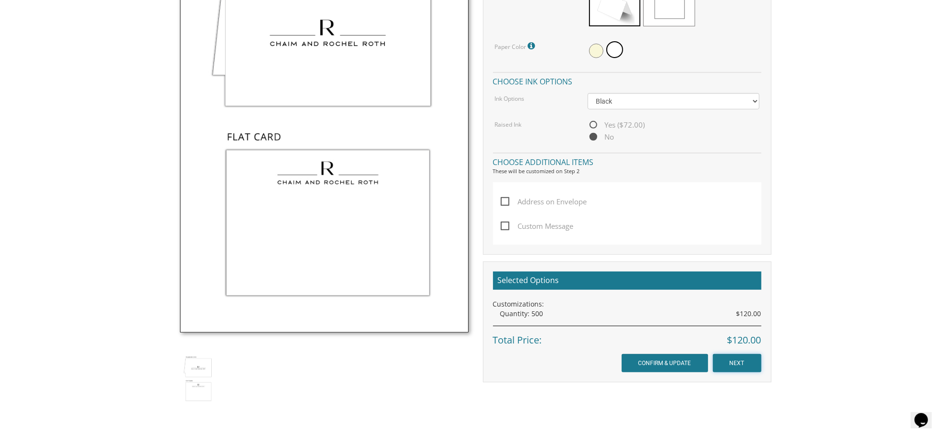
click at [740, 363] on input "NEXT" at bounding box center [737, 363] width 48 height 18
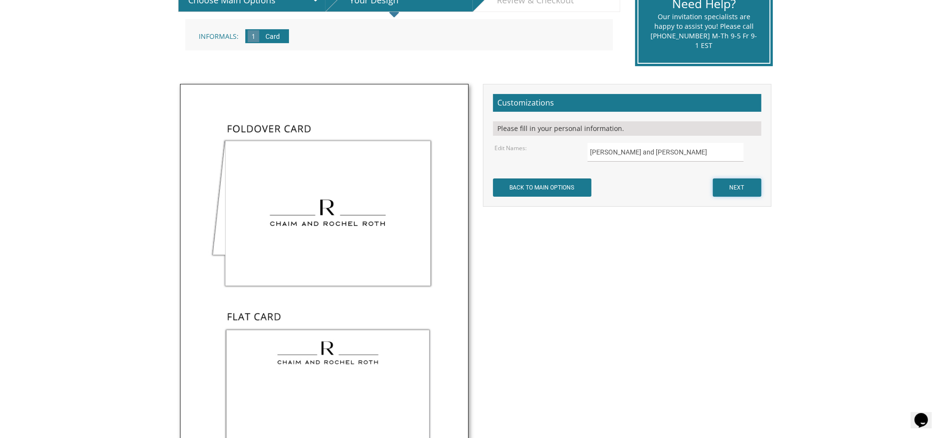
click at [725, 187] on input "NEXT" at bounding box center [737, 188] width 48 height 18
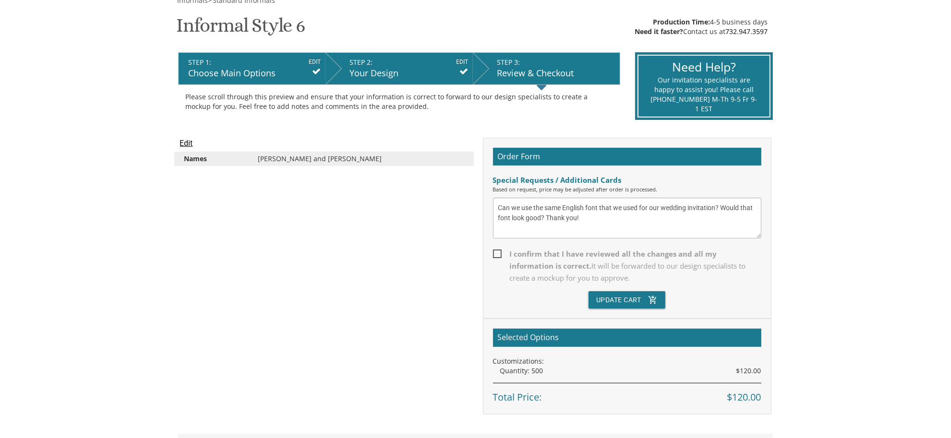
scroll to position [176, 0]
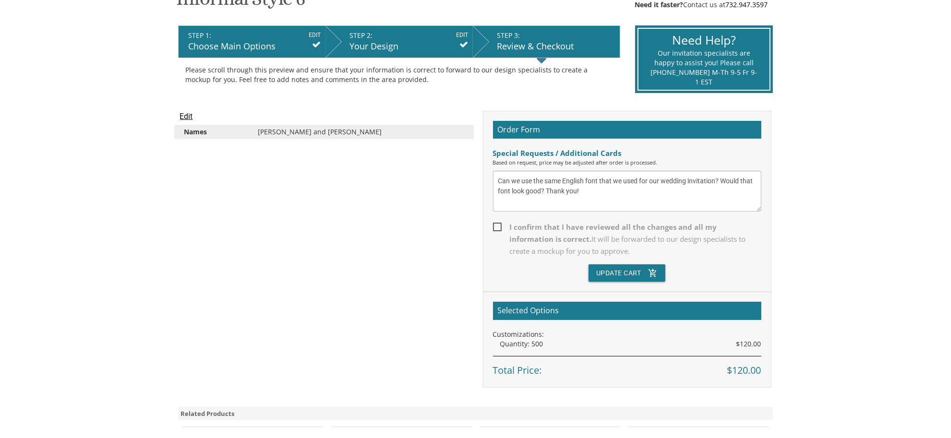
click at [537, 221] on div "Order Form Special Requests / Additional Cards Based on request, price may be a…" at bounding box center [627, 202] width 289 height 182
click at [538, 231] on span "I confirm that I have reviewed all the changes and all my information is correc…" at bounding box center [627, 239] width 268 height 36
click at [499, 230] on input "I confirm that I have reviewed all the changes and all my information is correc…" at bounding box center [496, 226] width 6 height 6
checkbox input "true"
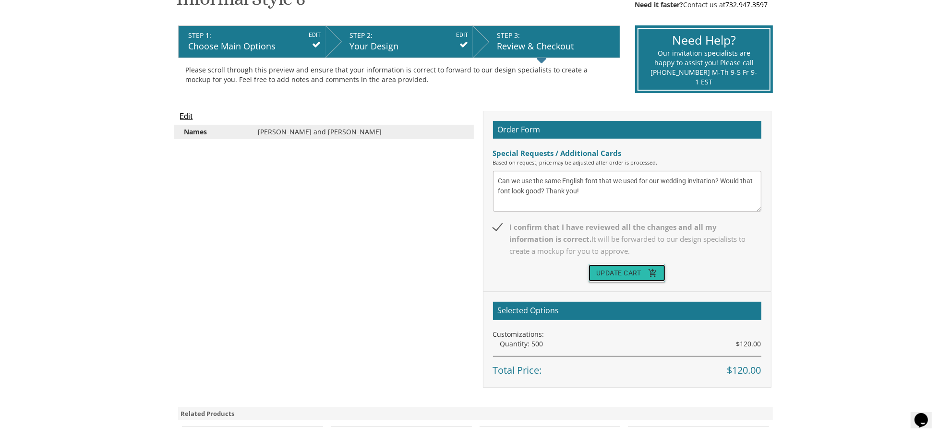
click at [613, 271] on button "Update Cart add_shopping_cart" at bounding box center [627, 273] width 77 height 17
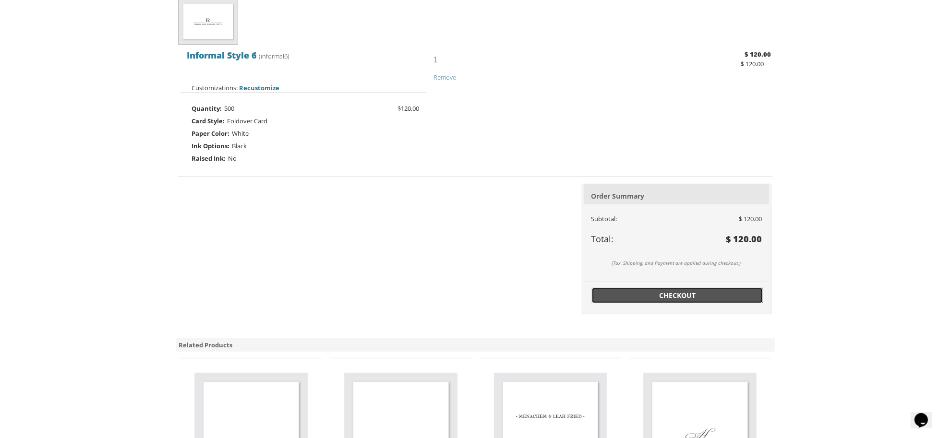
click at [699, 294] on span "Checkout" at bounding box center [677, 296] width 159 height 10
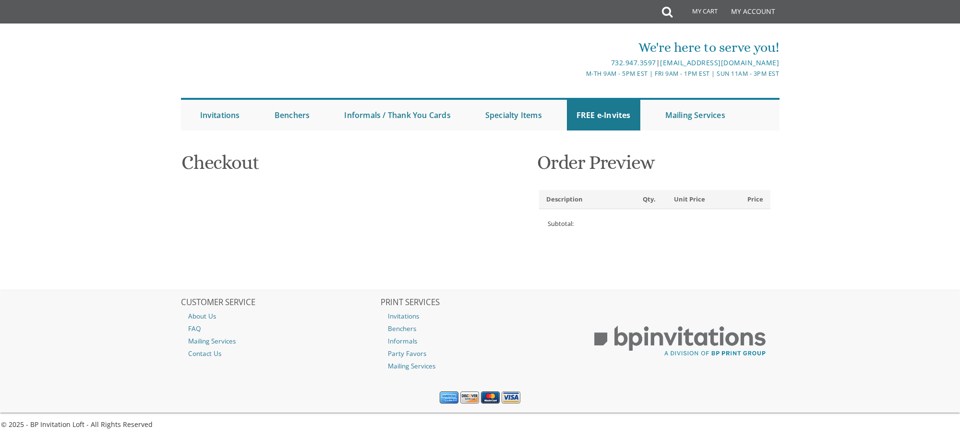
select select
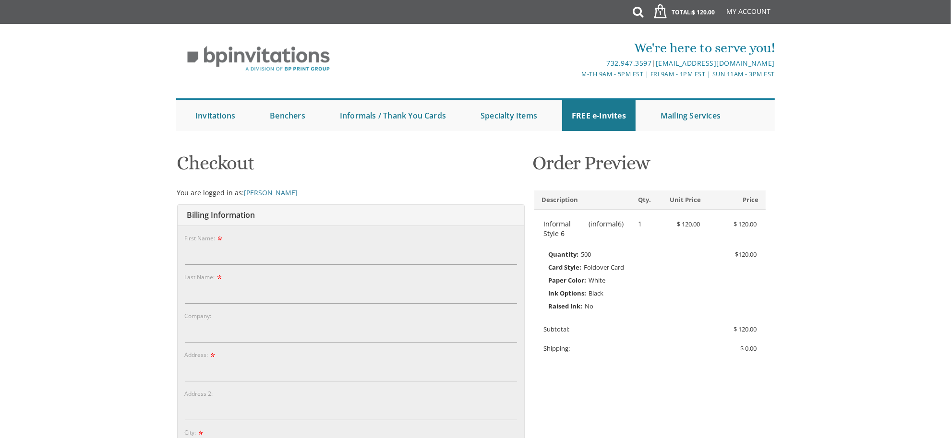
type input "Margalit"
type input "Dresdner"
type input "[STREET_ADDRESS]"
type input "Baltimore"
type input "21215"
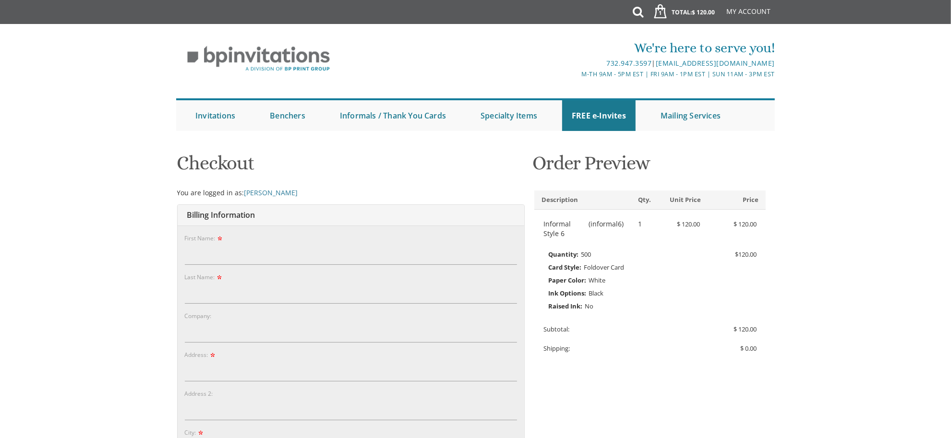
select select "US"
select select "MD"
type input "4436228842"
drag, startPoint x: 934, startPoint y: 190, endPoint x: 943, endPoint y: 284, distance: 94.5
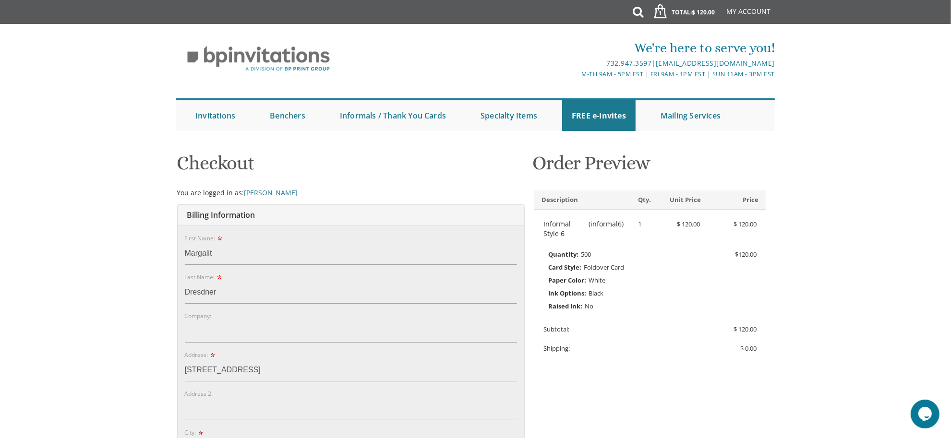
scroll to position [383, 0]
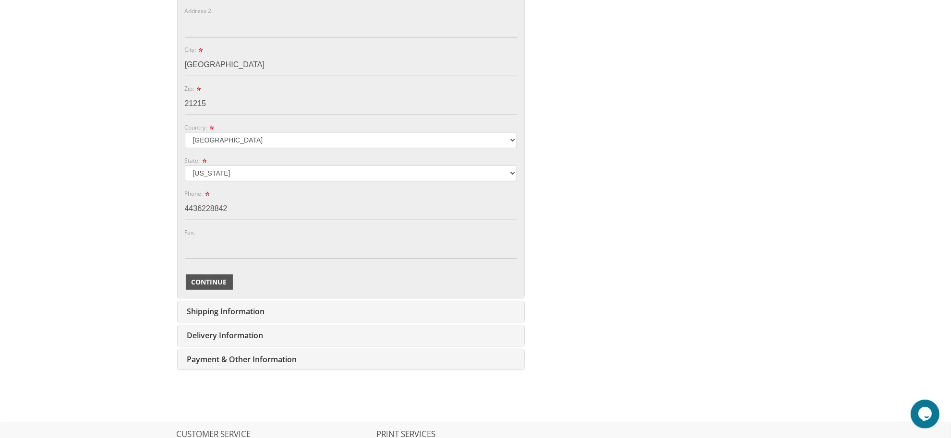
click at [212, 282] on span "Continue" at bounding box center [210, 283] width 36 height 10
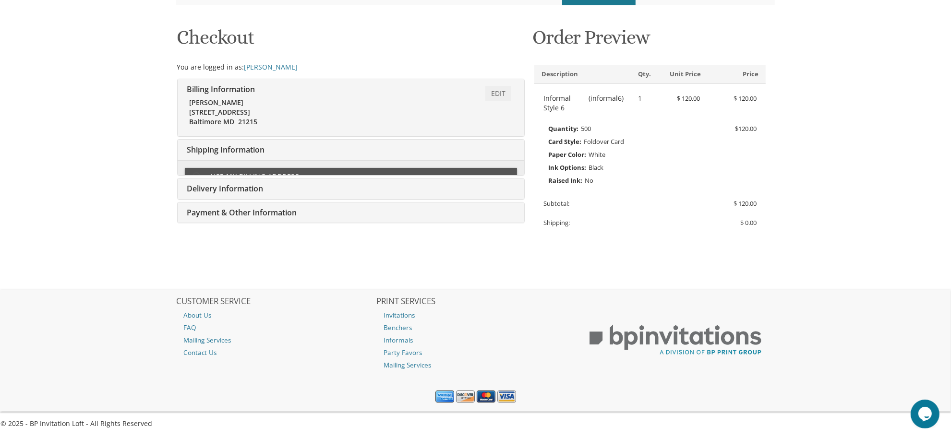
type input "chanidresdner@gmail.com"
type input "[STREET_ADDRESS]"
type input "Baltimore"
type input "21215"
select select "US"
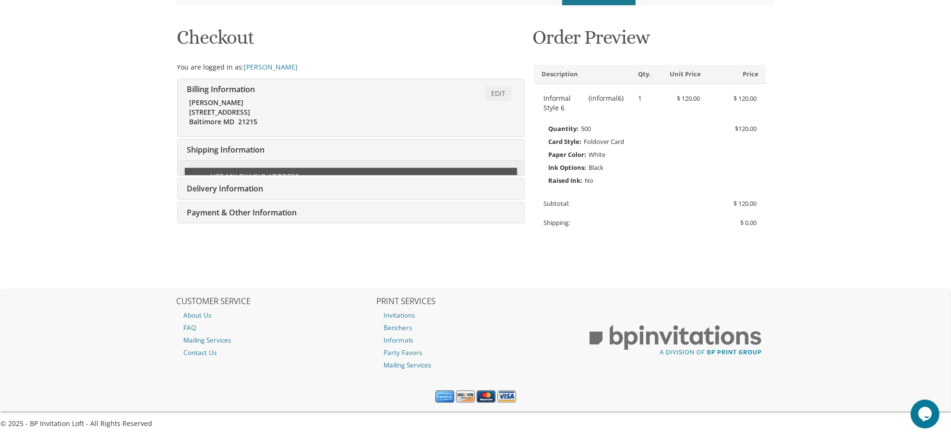
type input "4436228842"
select select "MD"
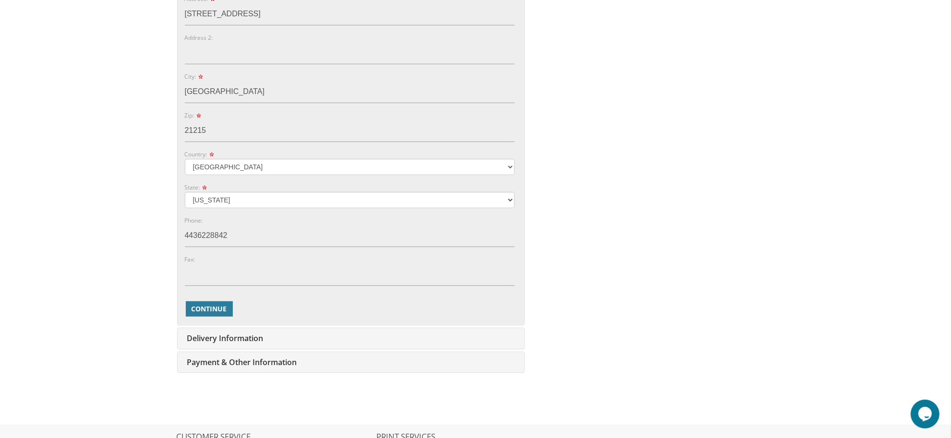
scroll to position [462, 0]
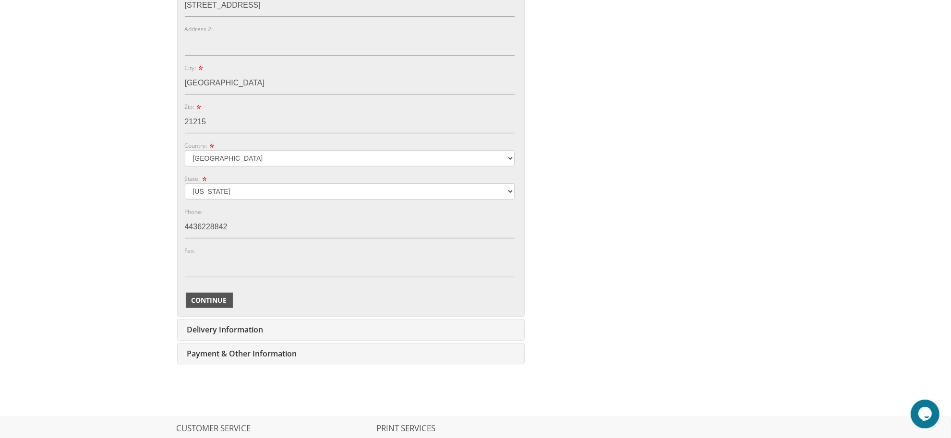
click at [217, 305] on span "Continue" at bounding box center [210, 301] width 36 height 10
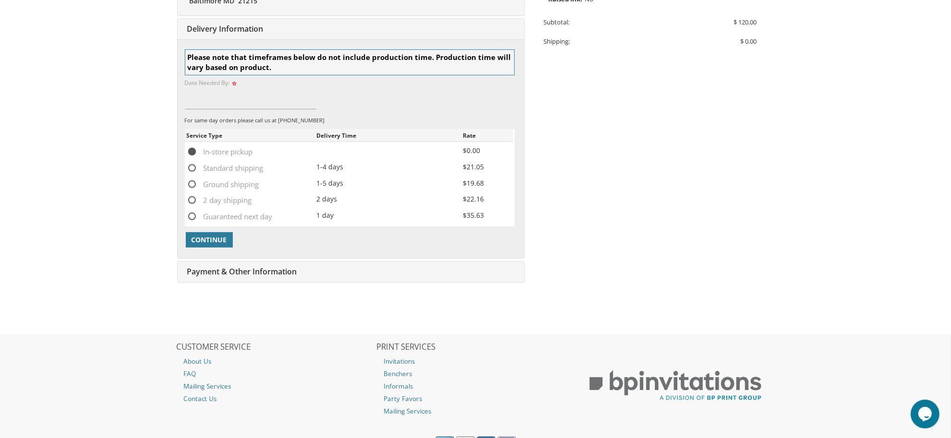
scroll to position [308, 0]
click at [198, 242] on span "Continue" at bounding box center [210, 239] width 36 height 10
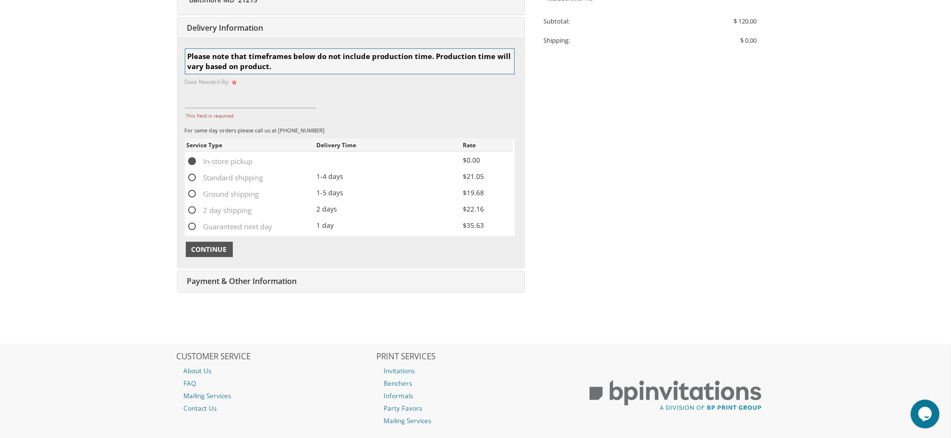
click at [200, 249] on span "Continue" at bounding box center [210, 250] width 36 height 10
click at [199, 104] on input "This field is required." at bounding box center [251, 97] width 132 height 22
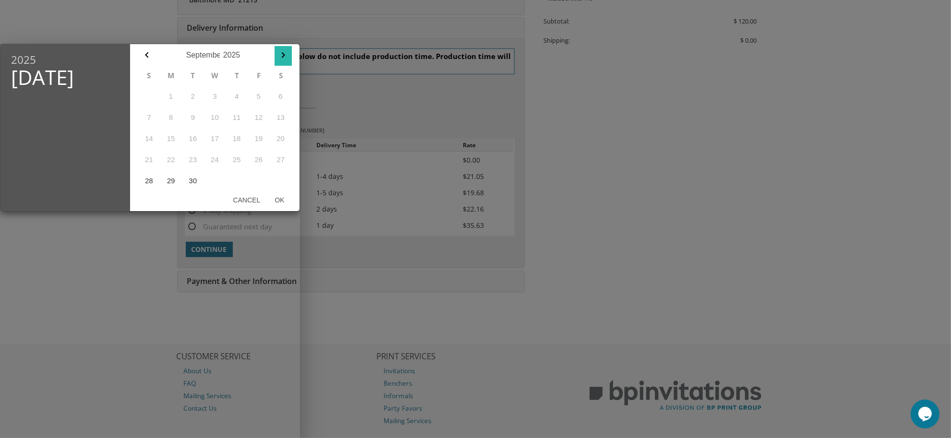
click at [281, 56] on icon "button" at bounding box center [284, 55] width 12 height 12
click at [255, 97] on button "3" at bounding box center [259, 96] width 22 height 21
click at [283, 201] on button "Ok" at bounding box center [279, 200] width 24 height 17
type input "Oct 03, 2025"
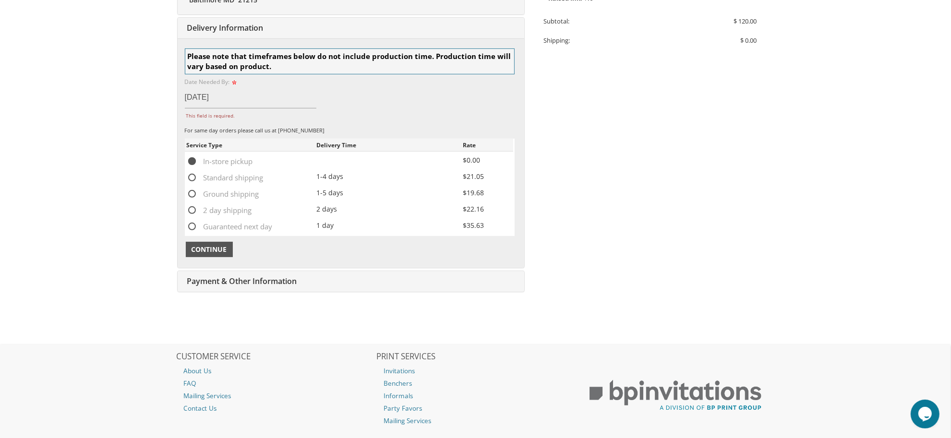
click at [214, 250] on span "Continue" at bounding box center [210, 250] width 36 height 10
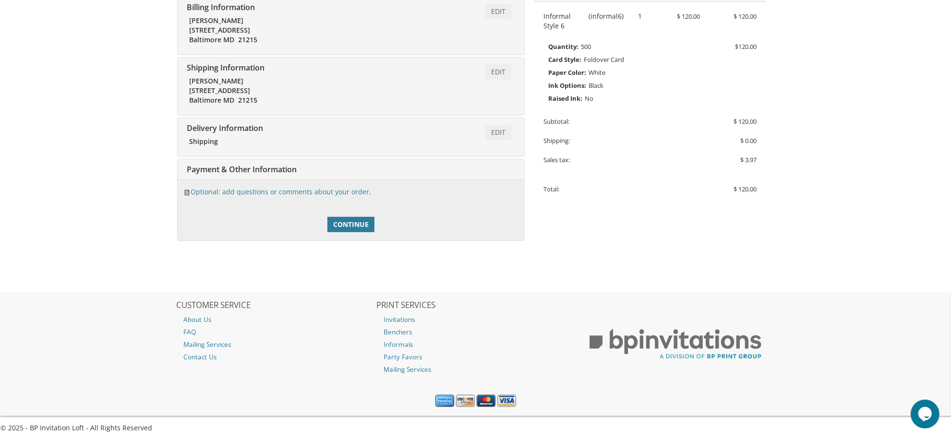
scroll to position [212, 0]
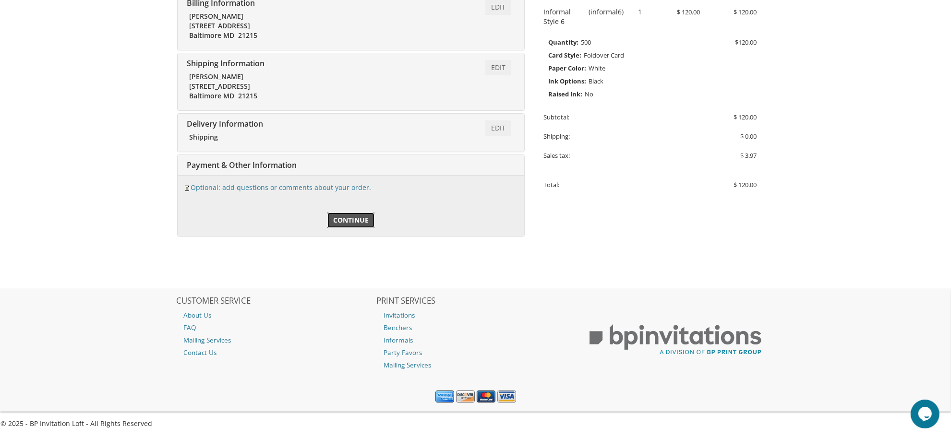
click at [339, 221] on span "Continue" at bounding box center [351, 221] width 36 height 10
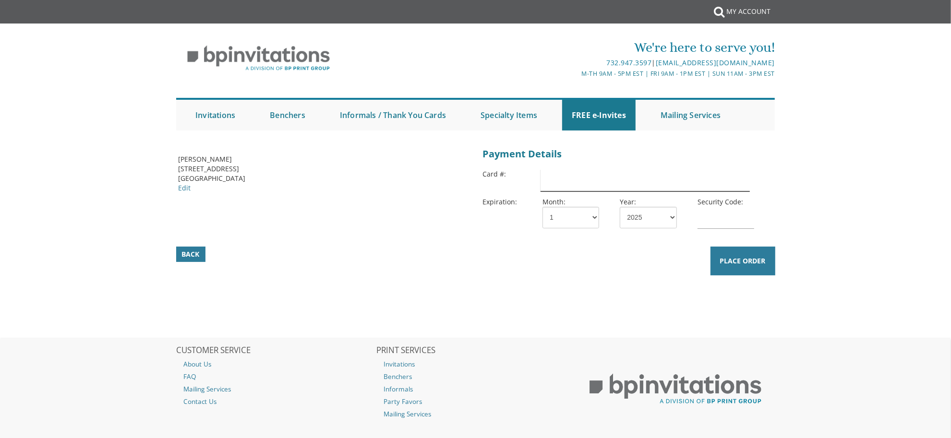
click at [565, 176] on input "text" at bounding box center [645, 180] width 209 height 22
type input "[CREDIT_CARD_NUMBER]"
click at [548, 216] on select "1 2 3 4 5 6 7 8 9 10 11 12" at bounding box center [571, 218] width 57 height 22
select select "08"
click at [543, 207] on select "1 2 3 4 5 6 7 8 9 10 11 12" at bounding box center [571, 218] width 57 height 22
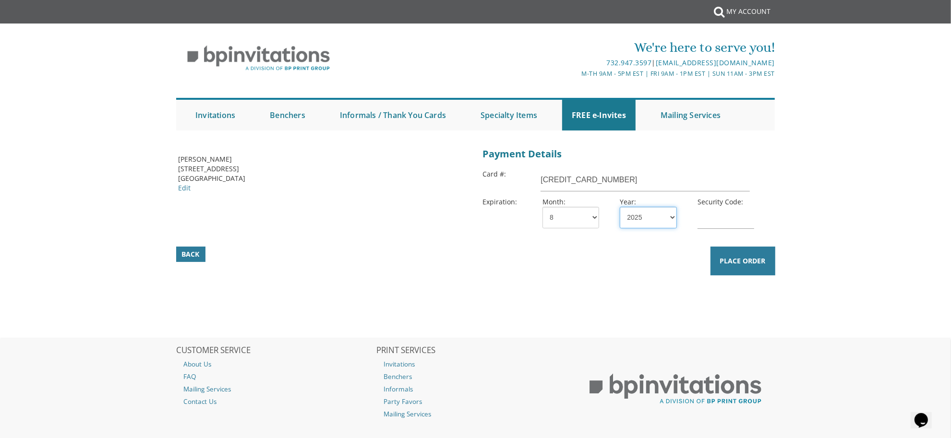
click at [626, 221] on select "2025 2026 2027 2028 2029 2030 2031 2032 2033 2034 2035" at bounding box center [648, 218] width 57 height 22
select select "26"
click at [620, 207] on select "2025 2026 2027 2028 2029 2030 2031 2032 2033 2034 2035" at bounding box center [648, 218] width 57 height 22
click at [737, 216] on input "text" at bounding box center [726, 218] width 57 height 22
type input "978"
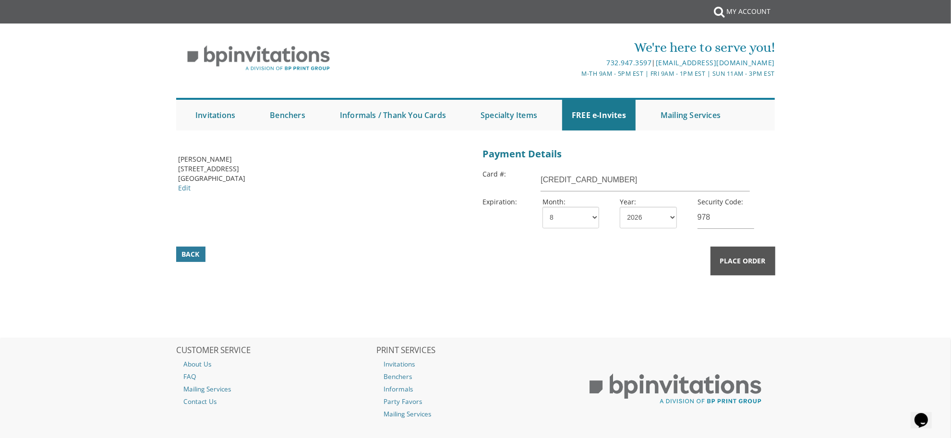
click at [745, 263] on span "Place Order" at bounding box center [743, 261] width 46 height 10
